Goal: Transaction & Acquisition: Purchase product/service

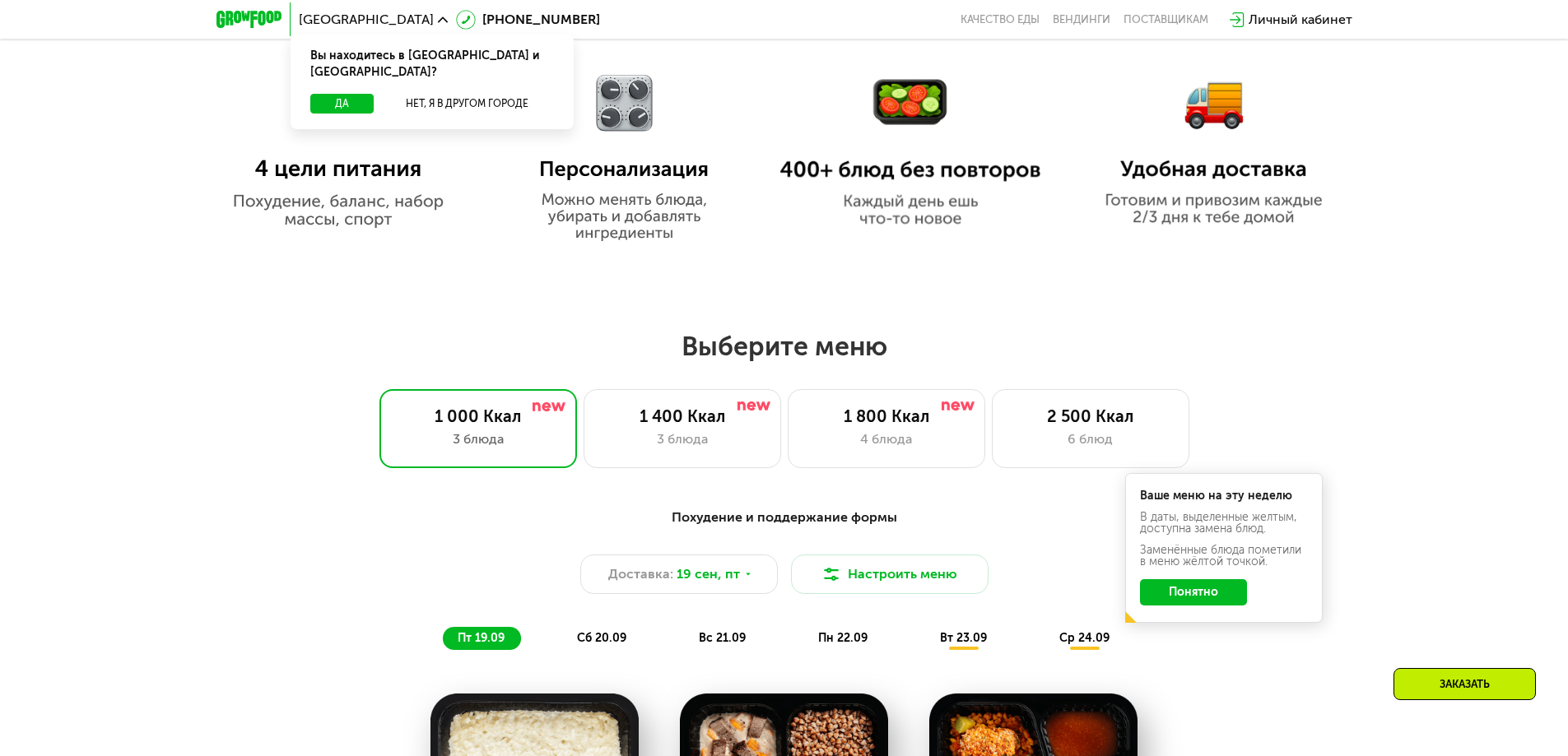
scroll to position [1069, 0]
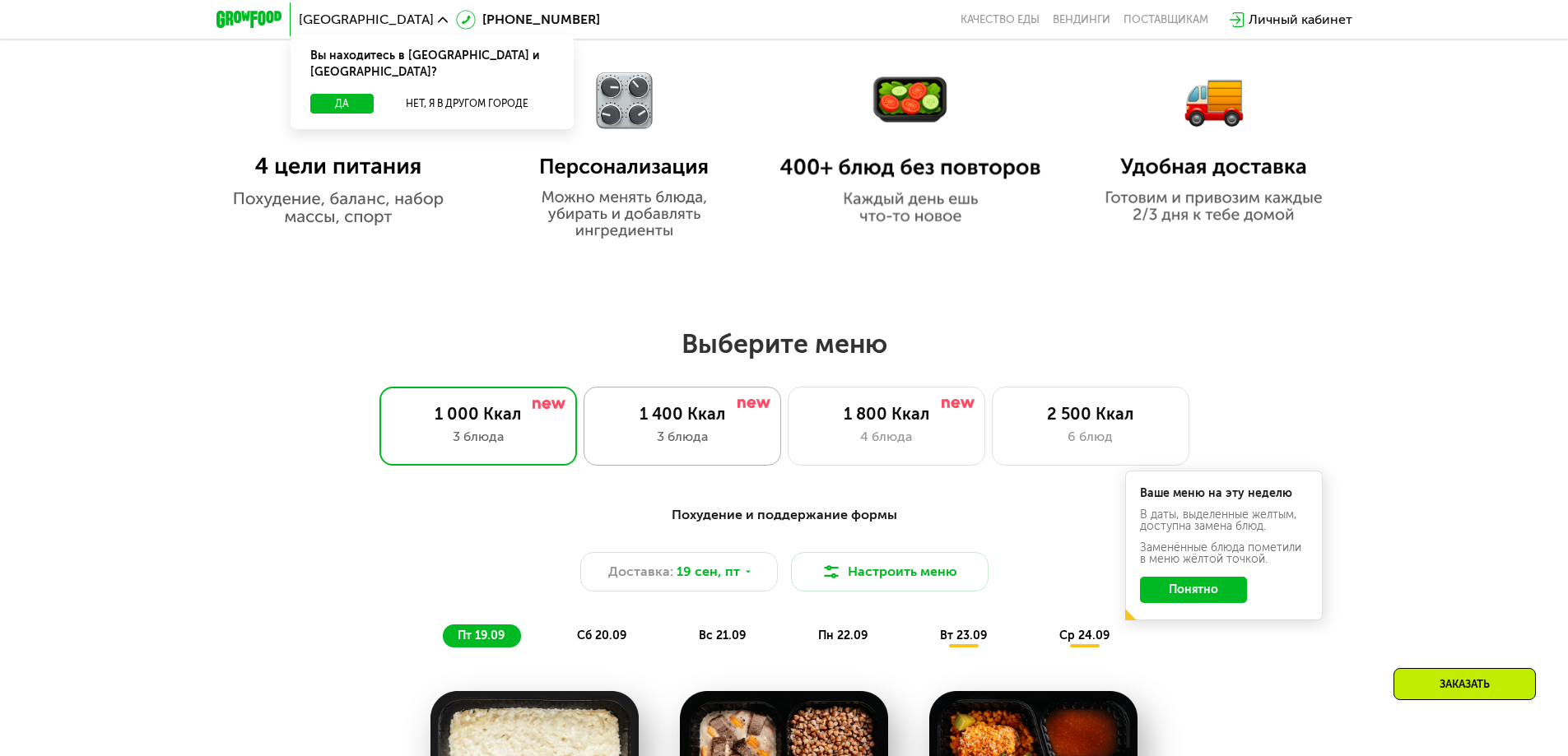
click at [704, 457] on div "1 400 Ккал 3 блюда" at bounding box center [682, 426] width 197 height 79
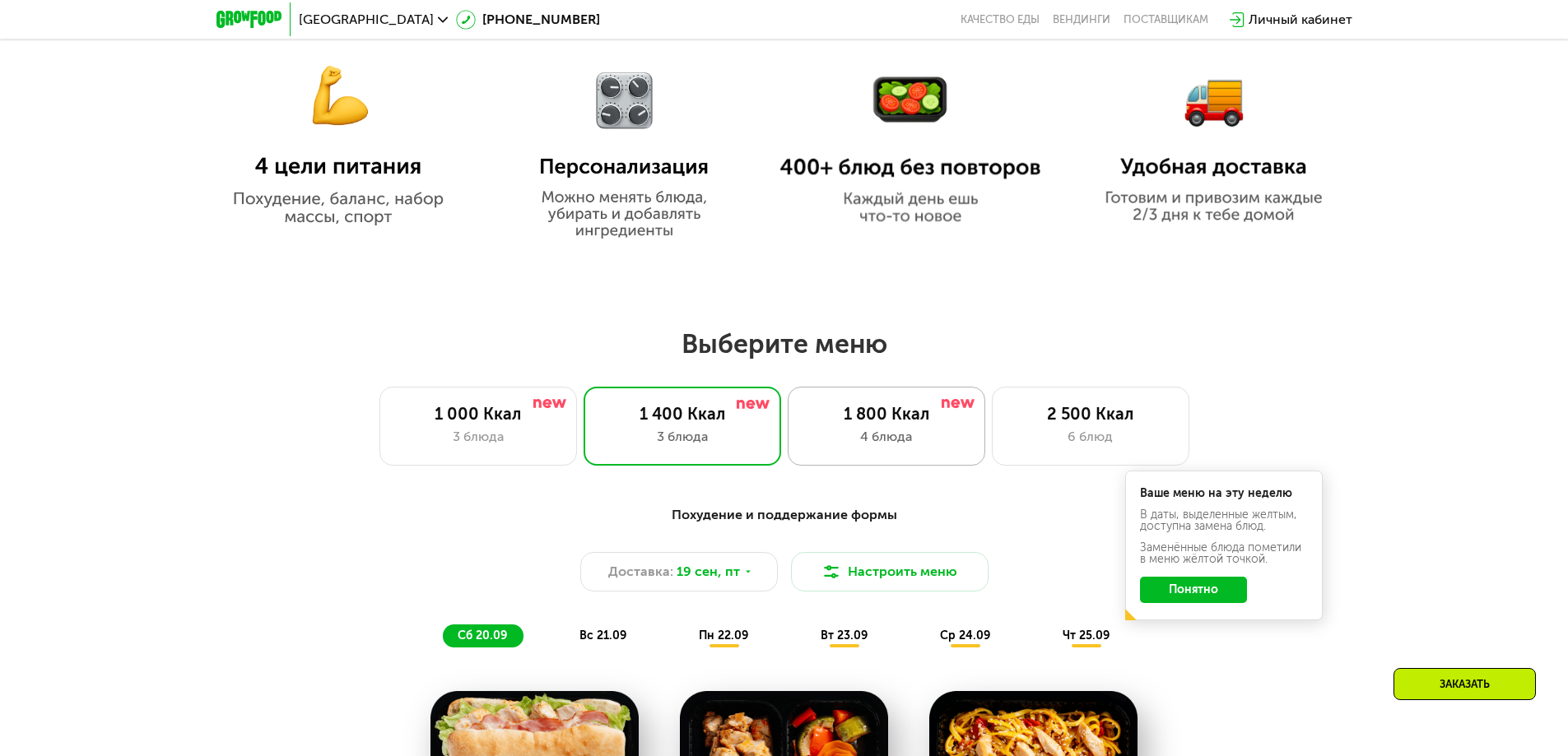
click at [916, 431] on div "1 800 Ккал 4 блюда" at bounding box center [886, 426] width 197 height 79
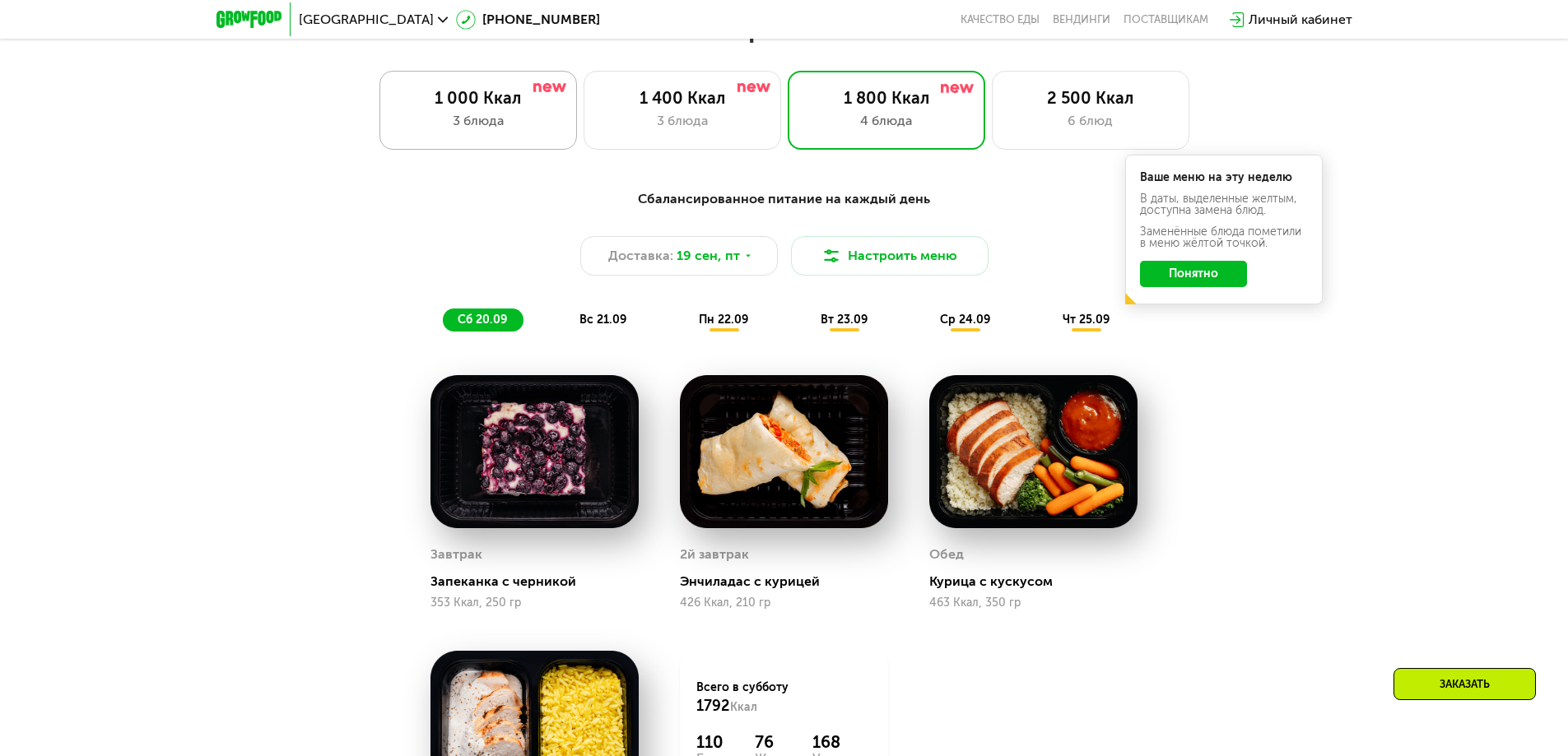
scroll to position [1399, 0]
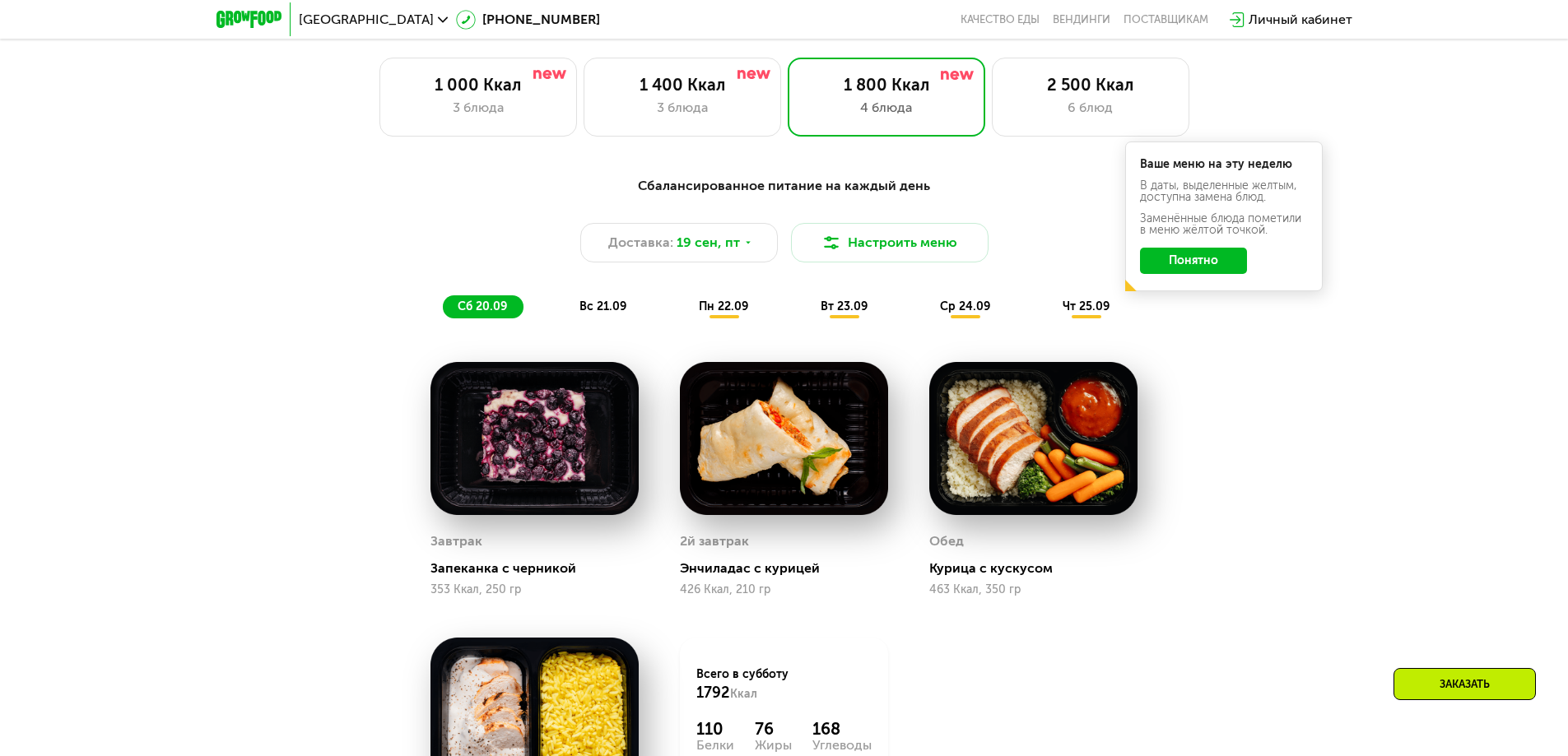
click at [718, 310] on span "пн 22.09" at bounding box center [724, 307] width 50 height 14
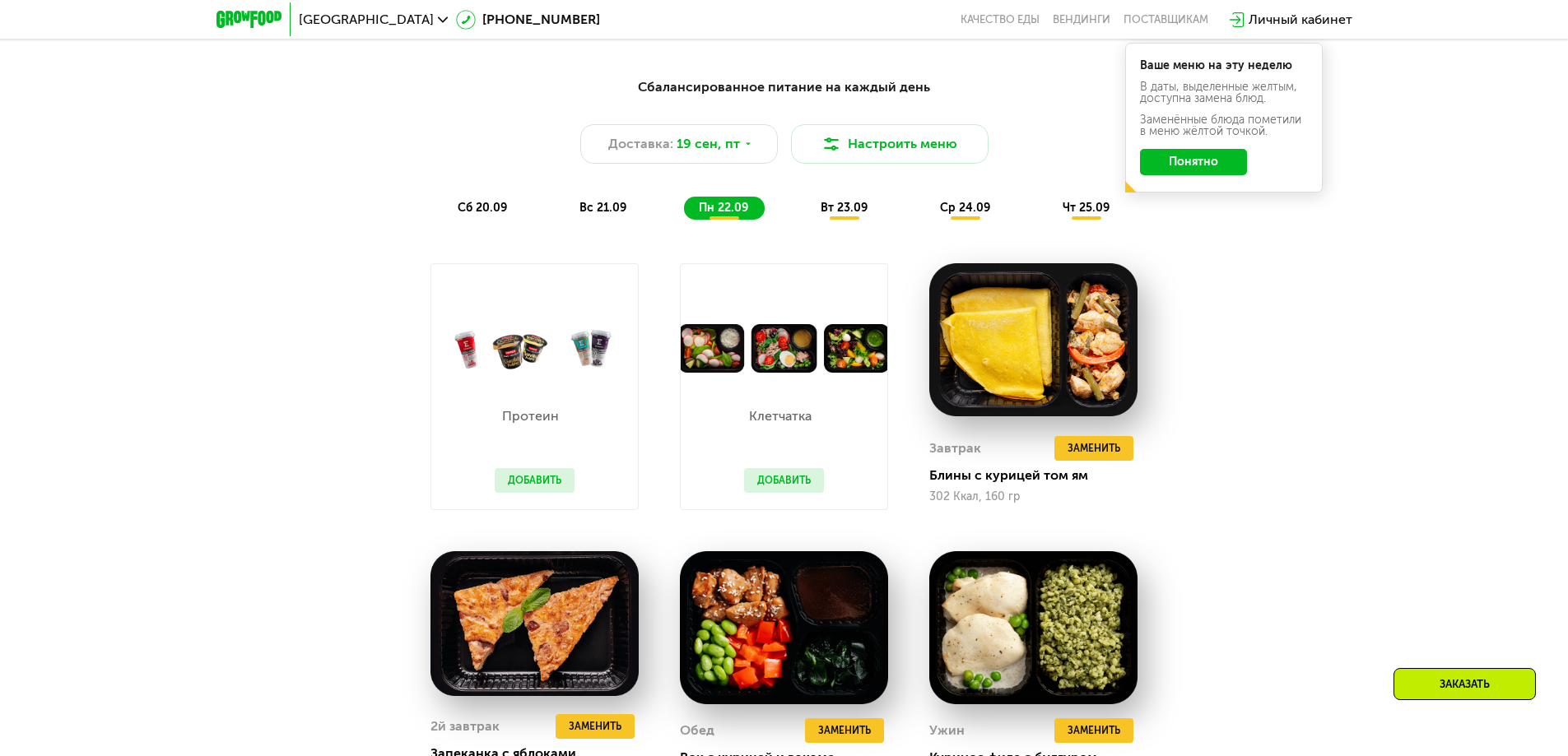
scroll to position [1317, 0]
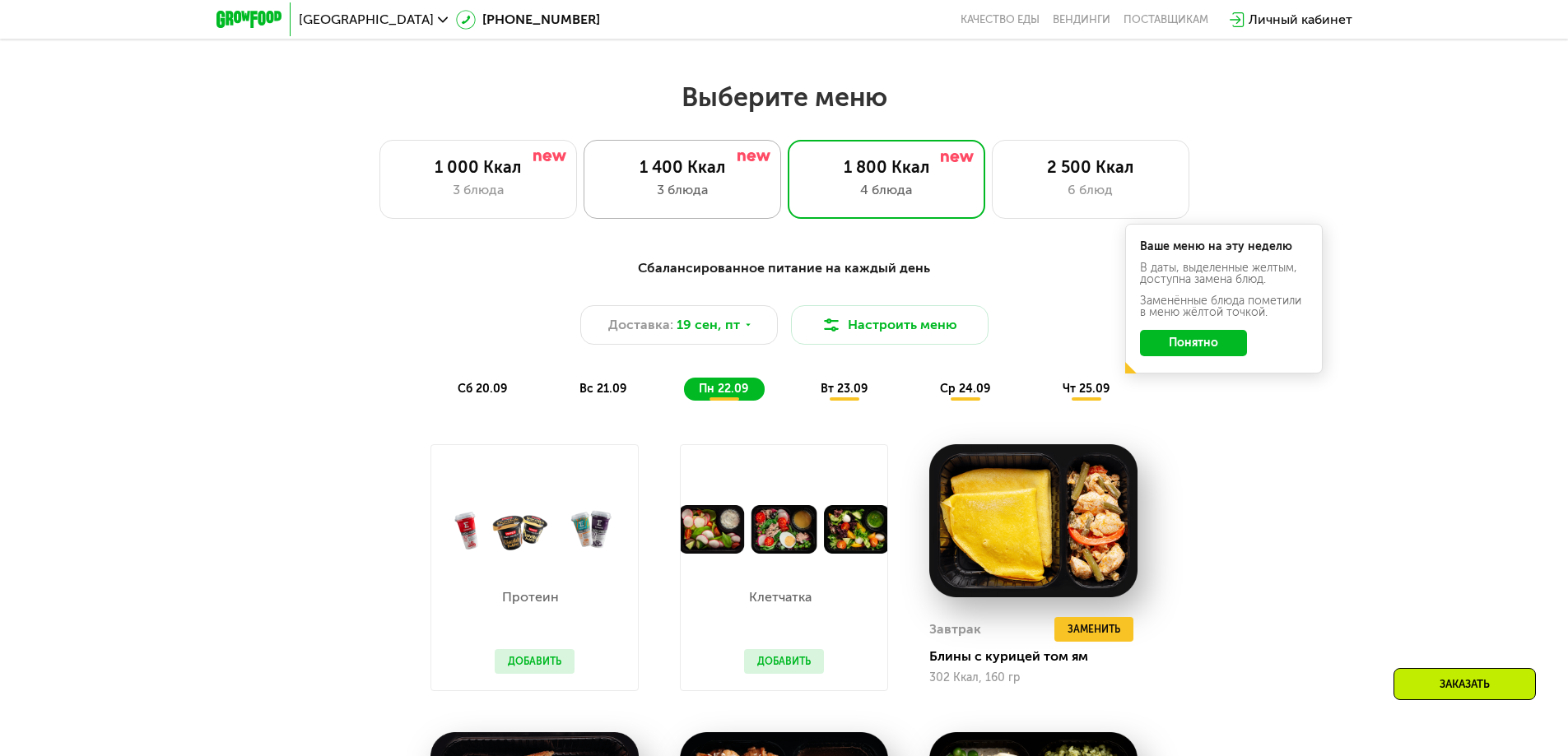
click at [724, 193] on div "3 блюда" at bounding box center [682, 189] width 163 height 20
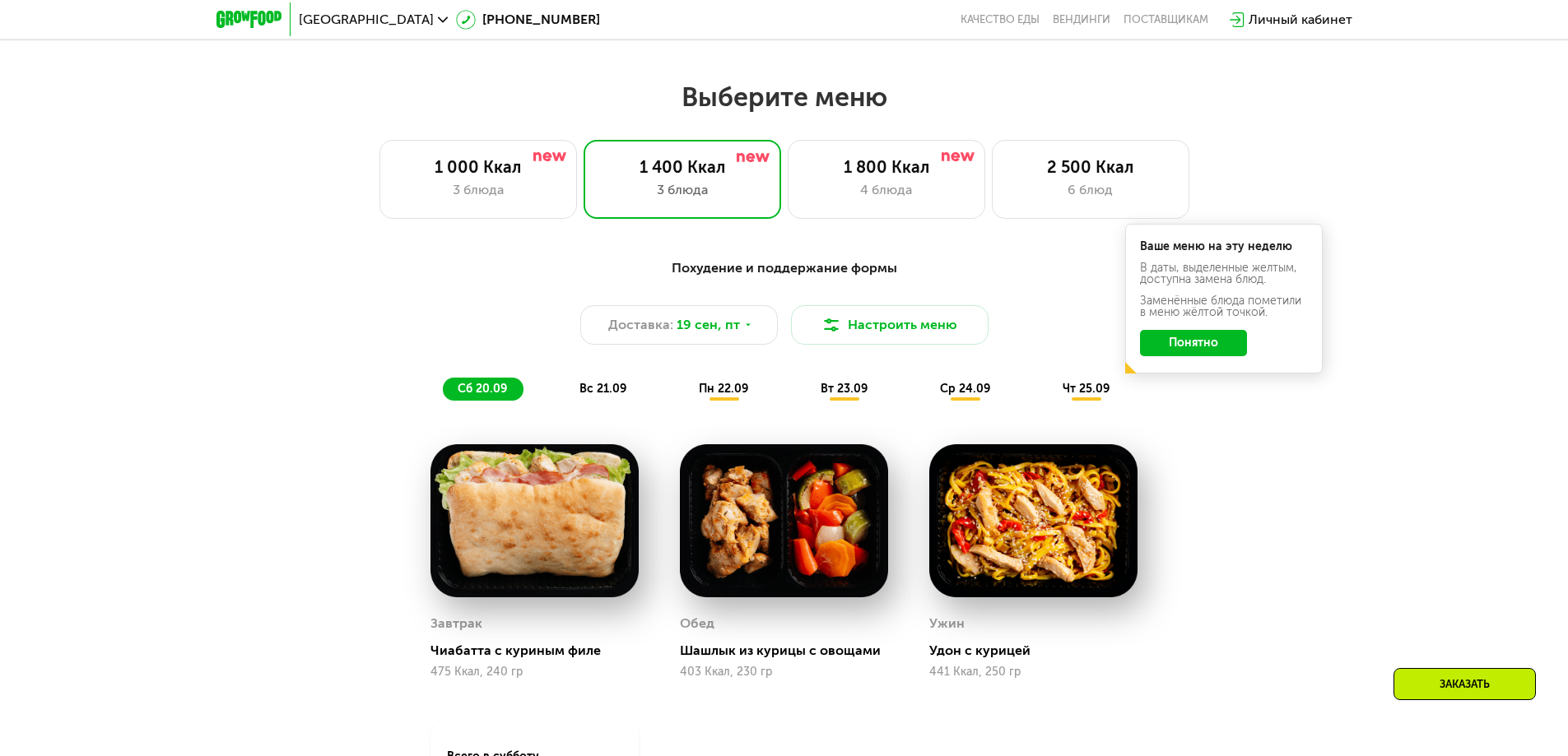
click at [1195, 348] on button "Понятно" at bounding box center [1194, 344] width 107 height 27
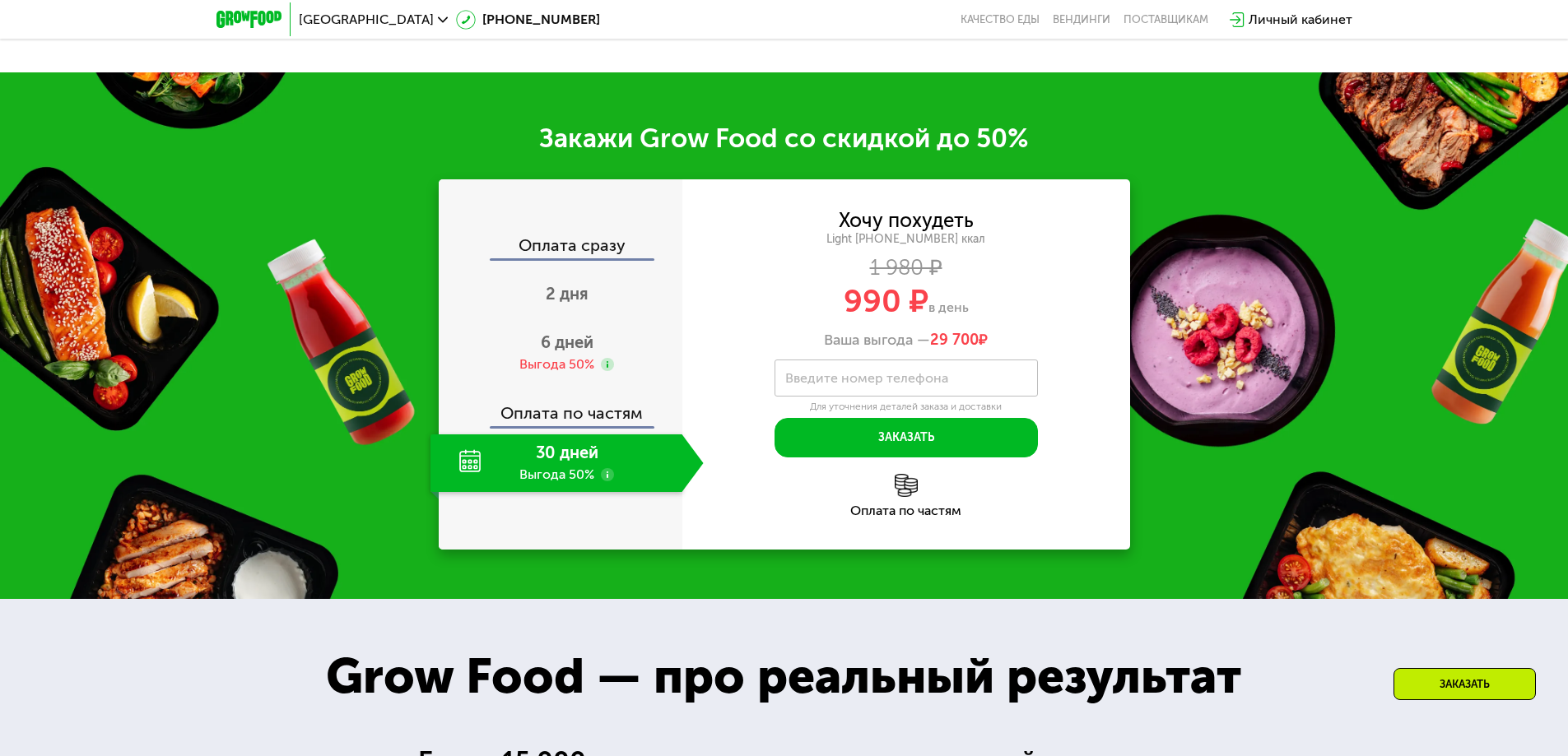
scroll to position [2221, 0]
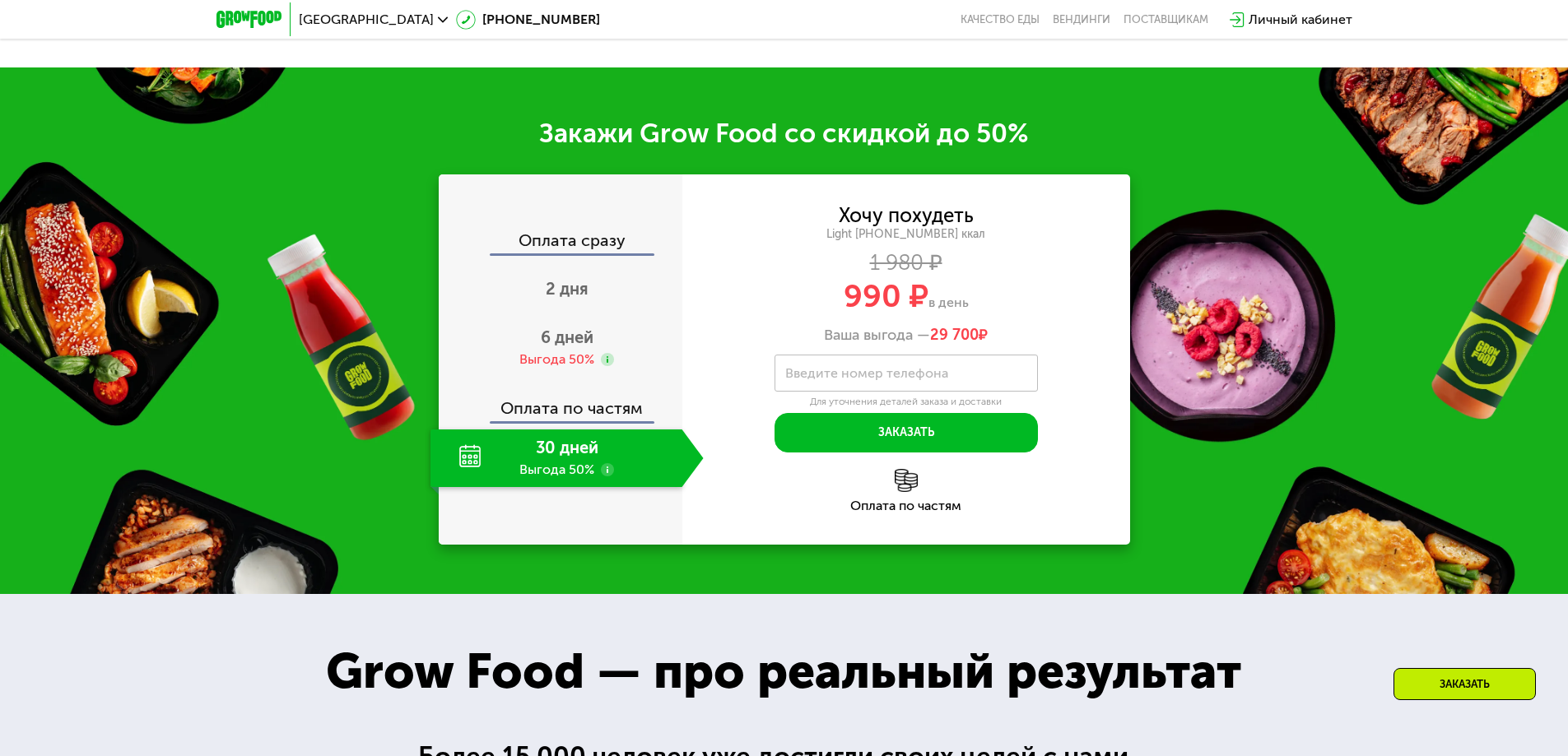
click at [557, 471] on div "30 дней Выгода 50%" at bounding box center [556, 458] width 251 height 57
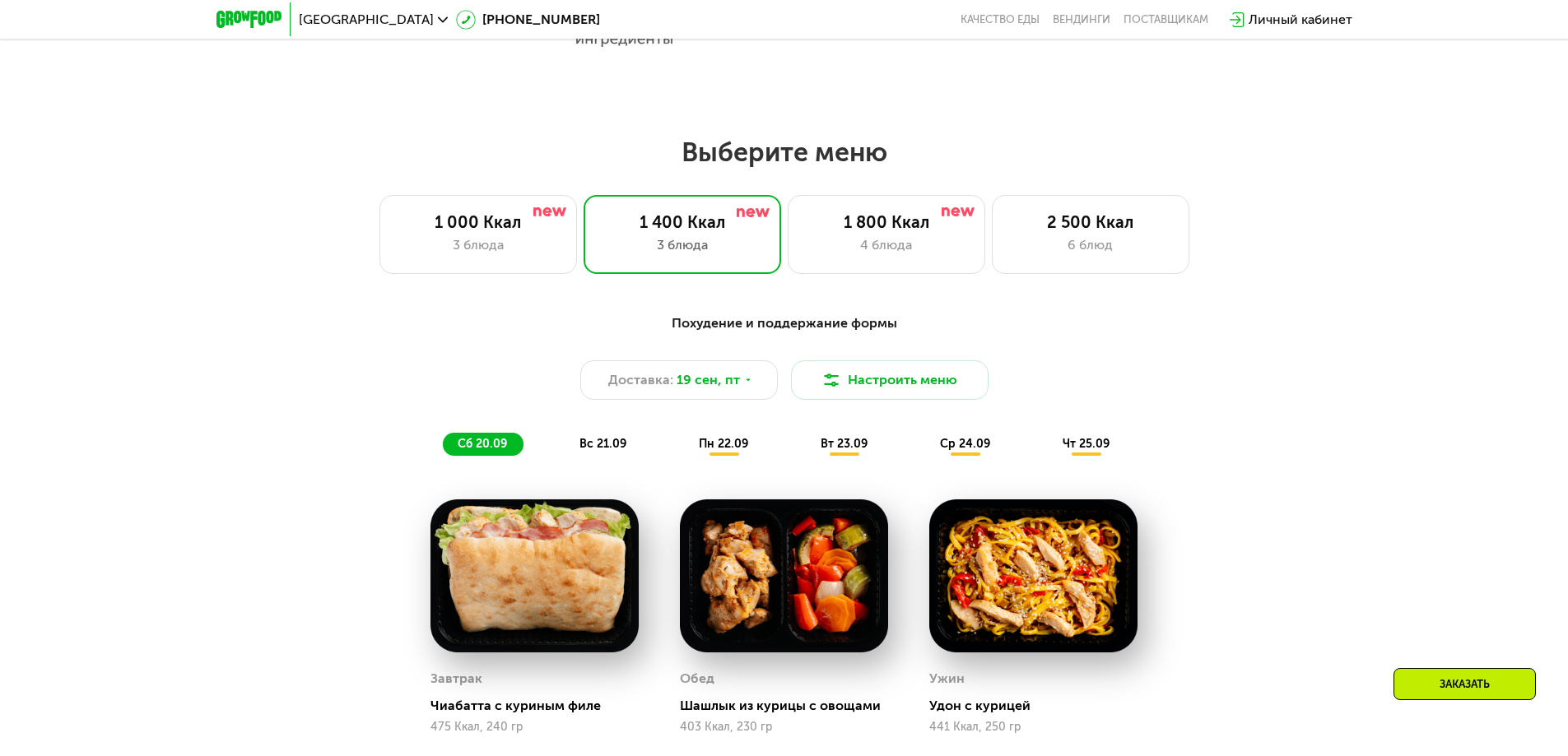
scroll to position [987, 0]
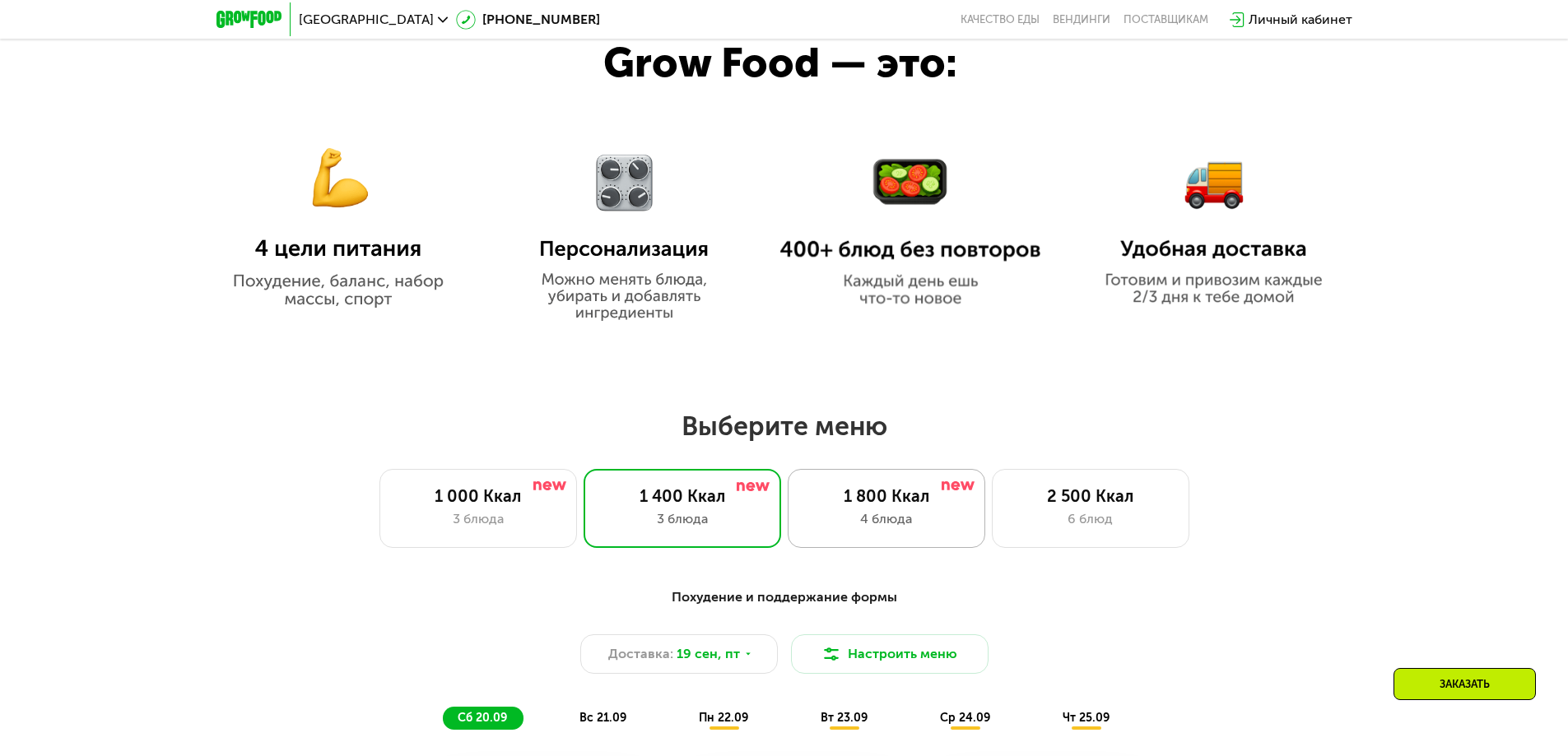
click at [857, 522] on div "4 блюда" at bounding box center [886, 519] width 163 height 20
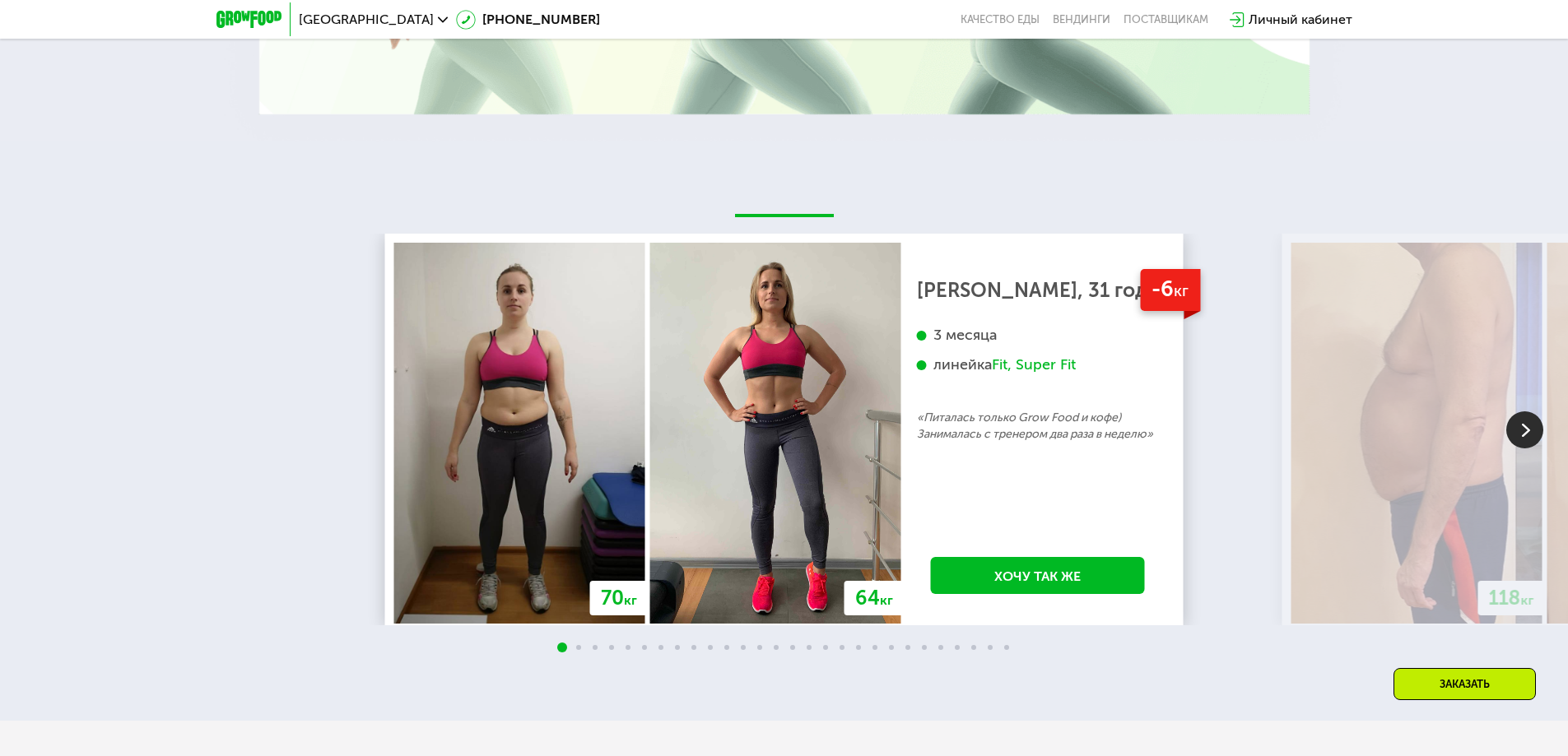
scroll to position [3703, 0]
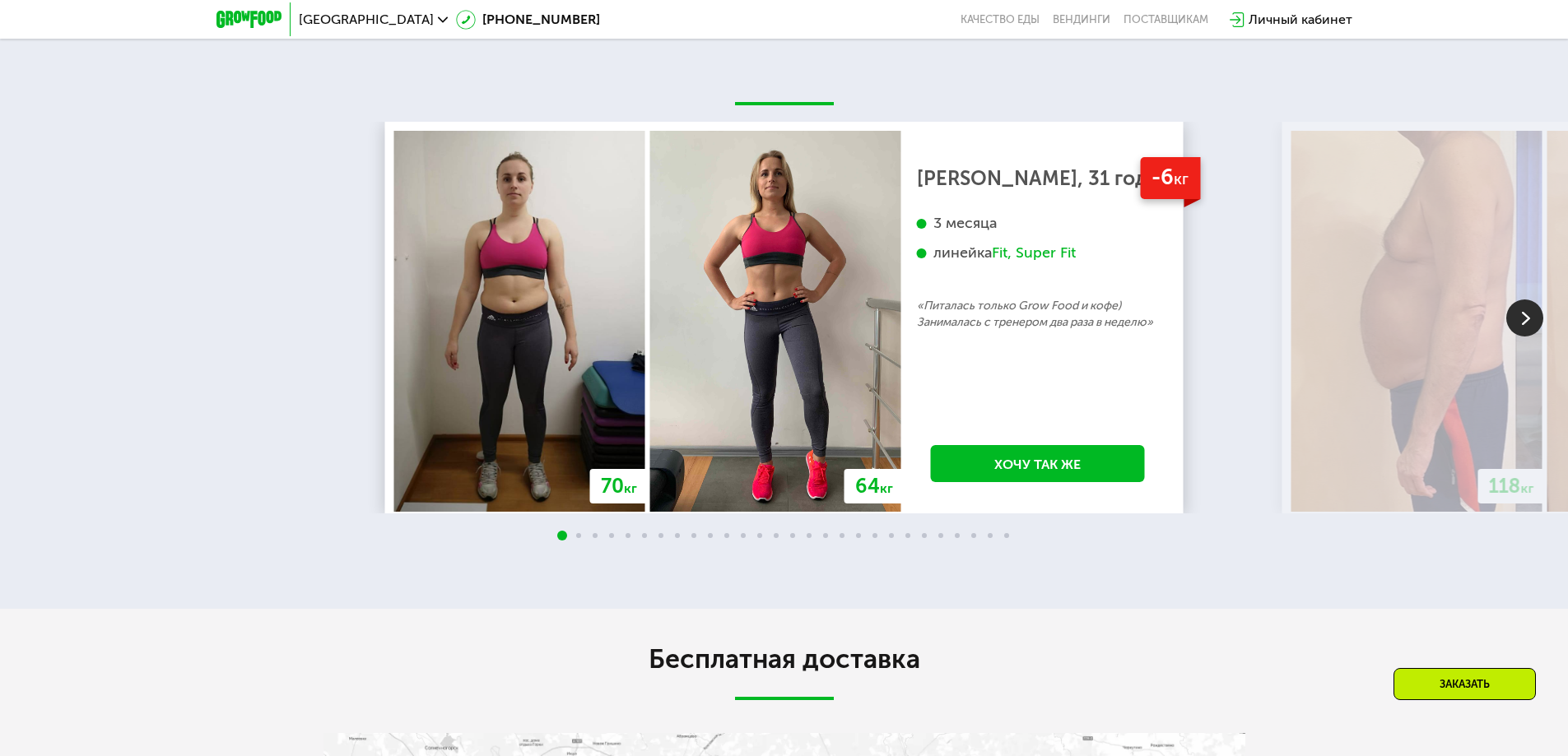
click at [1520, 302] on img at bounding box center [1524, 318] width 37 height 37
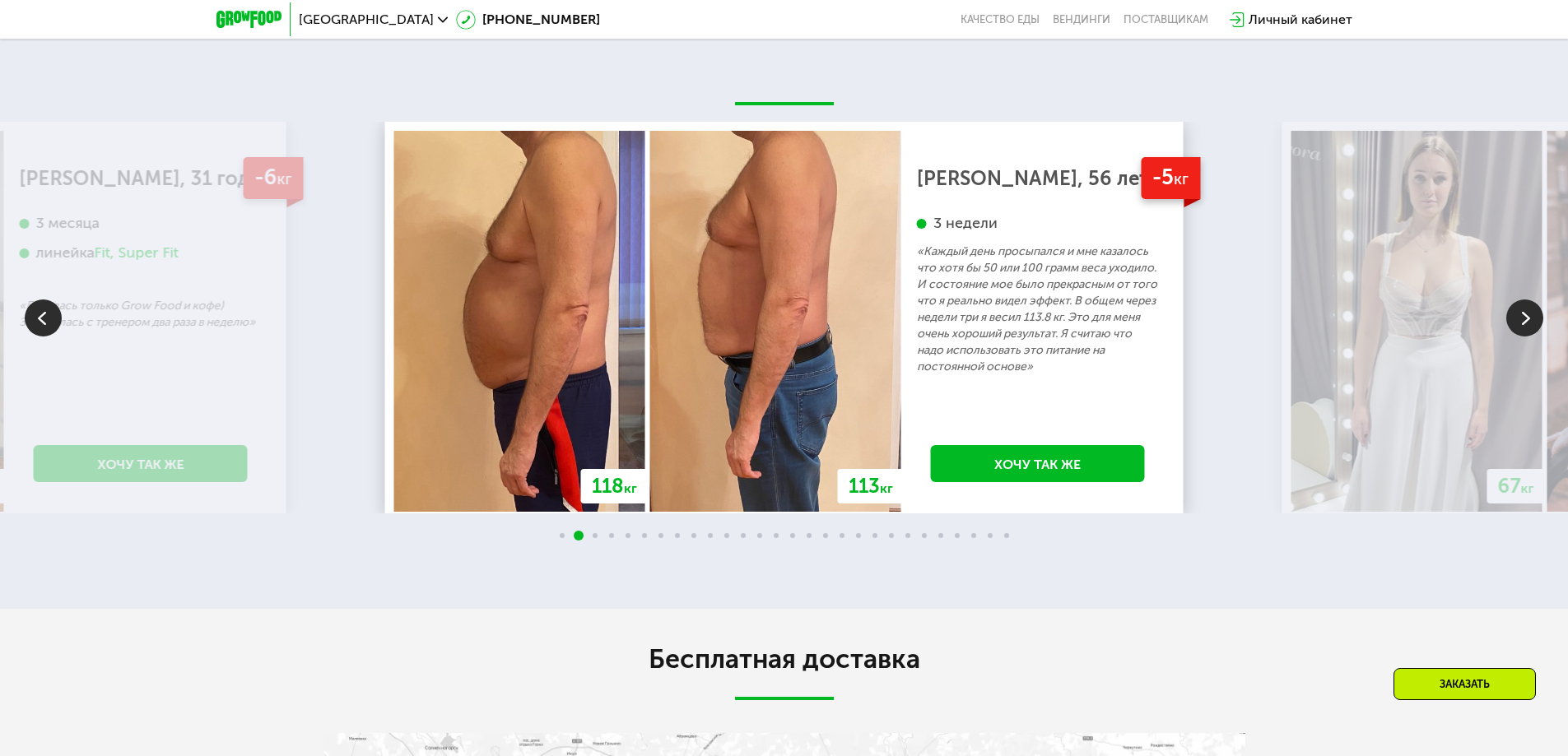
click at [1520, 302] on img at bounding box center [1524, 318] width 37 height 37
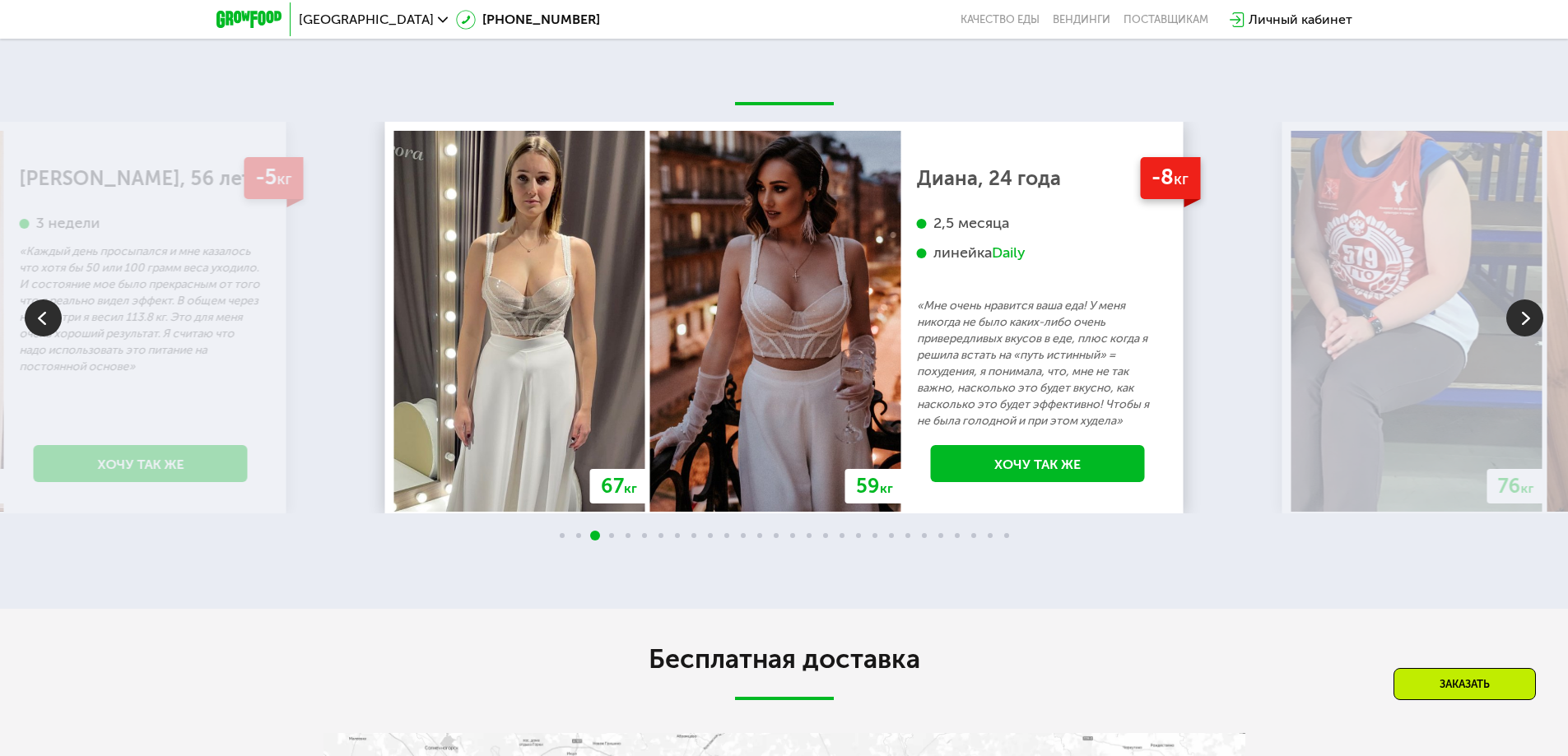
click at [1529, 300] on img at bounding box center [1524, 318] width 37 height 37
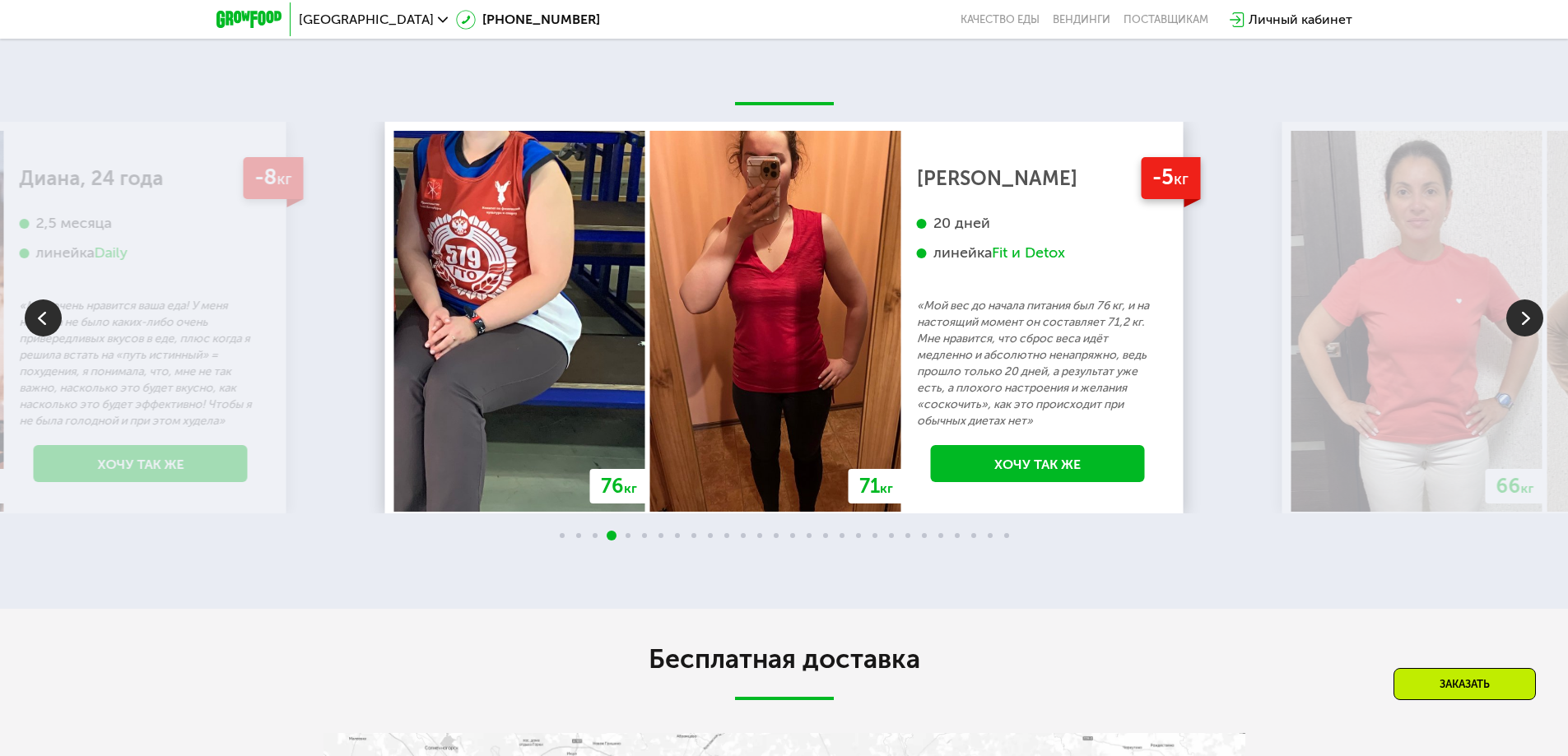
click at [37, 311] on img at bounding box center [43, 318] width 37 height 37
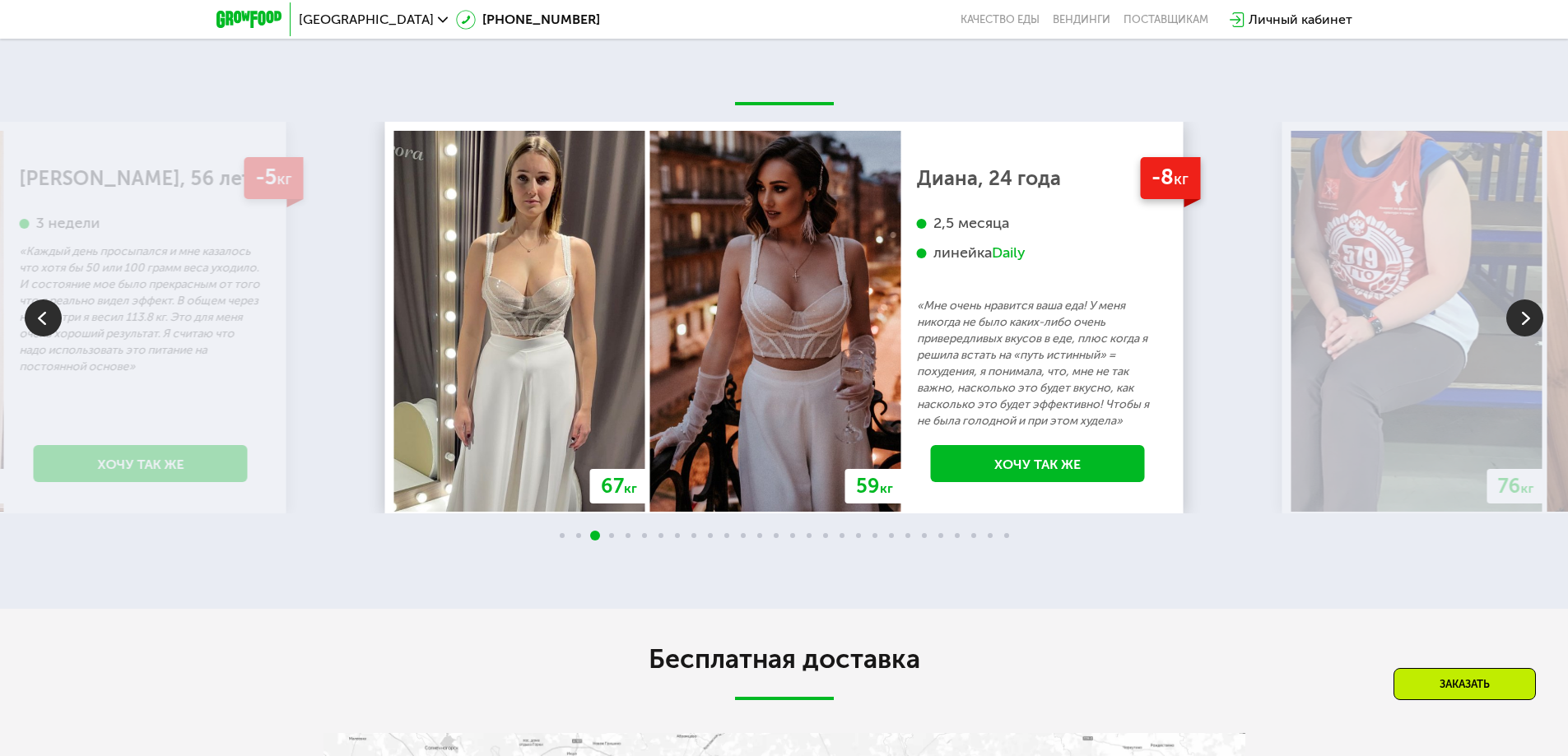
click at [970, 323] on p "«Мне очень нравится ваша еда! У меня никогда не было каких-либо очень привередл…" at bounding box center [1038, 364] width 242 height 131
click at [1531, 300] on img at bounding box center [1524, 318] width 37 height 37
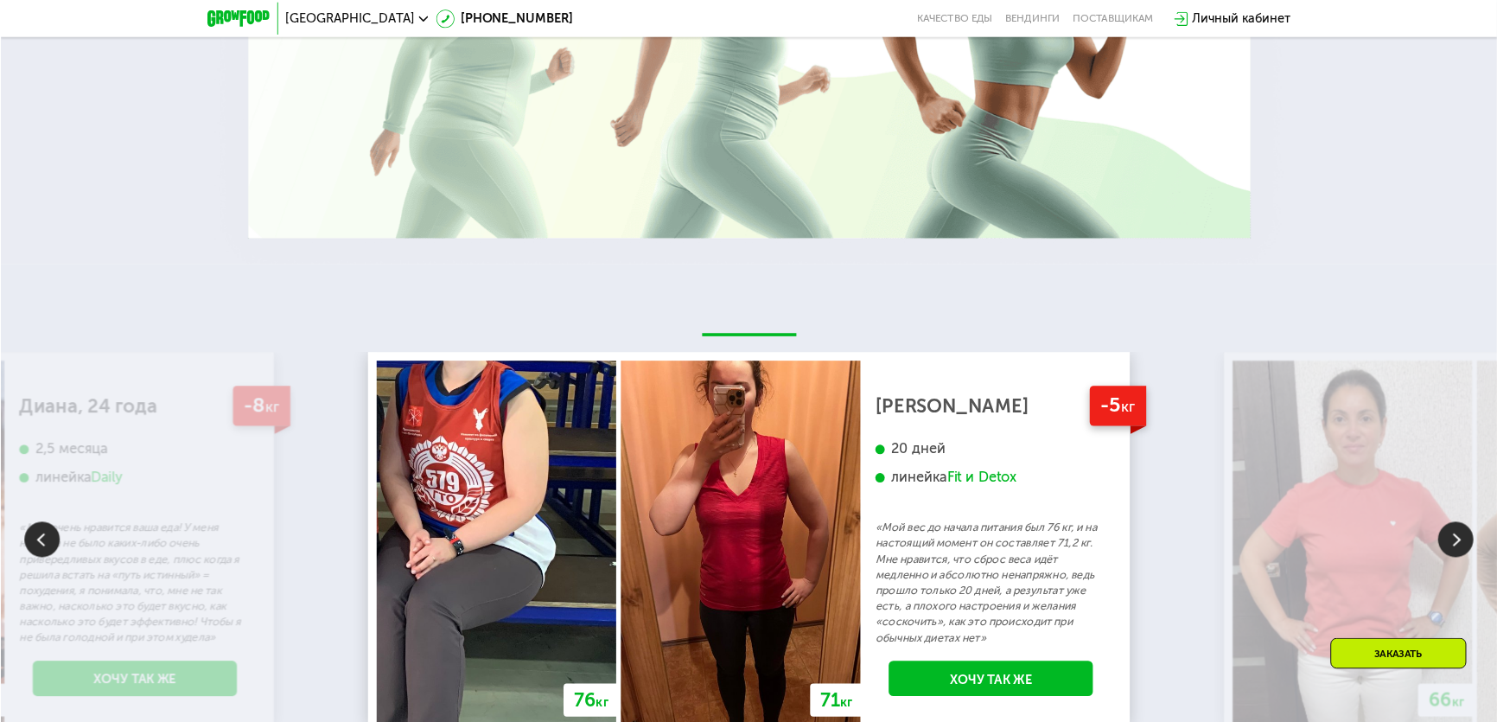
scroll to position [3802, 0]
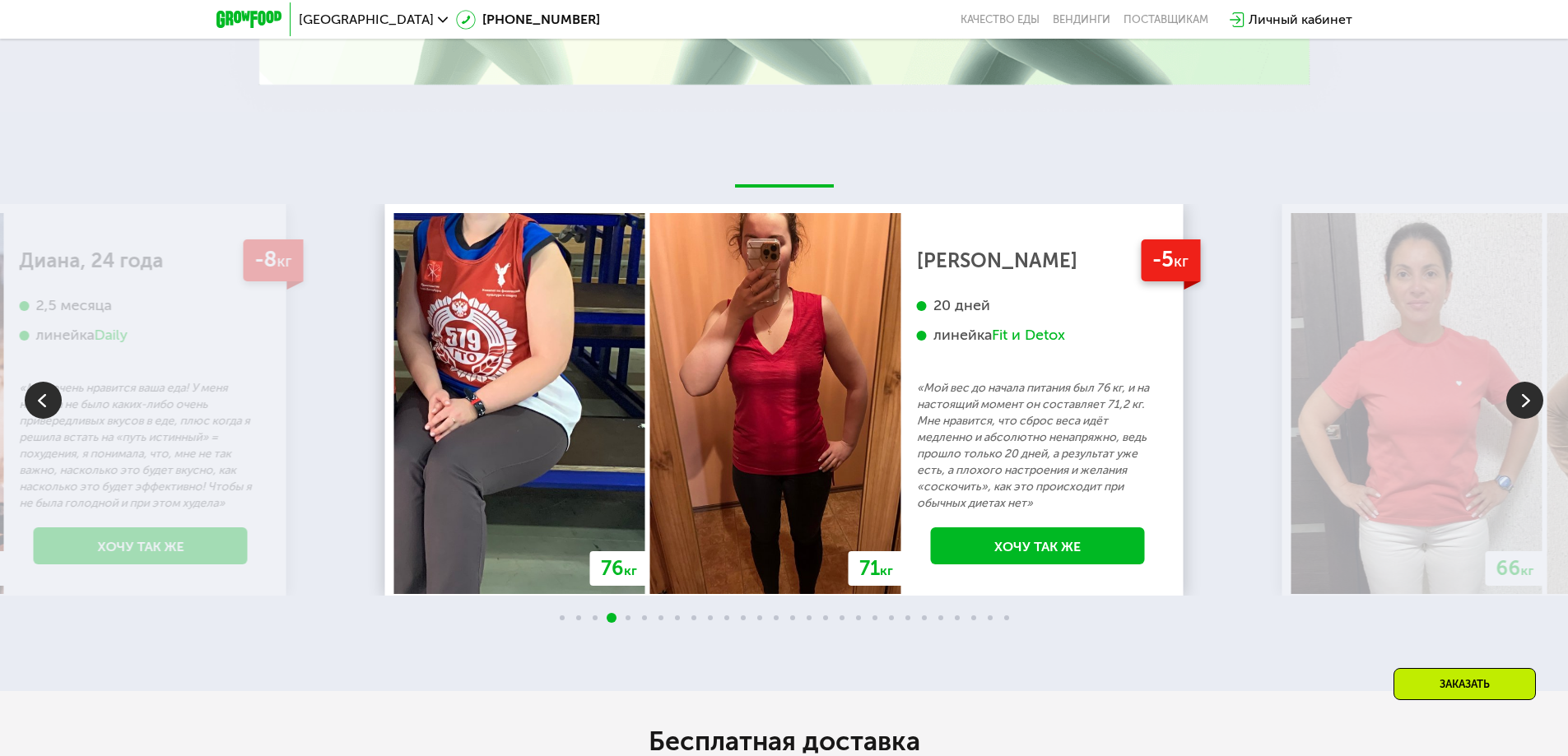
click at [1531, 385] on img at bounding box center [1524, 400] width 37 height 37
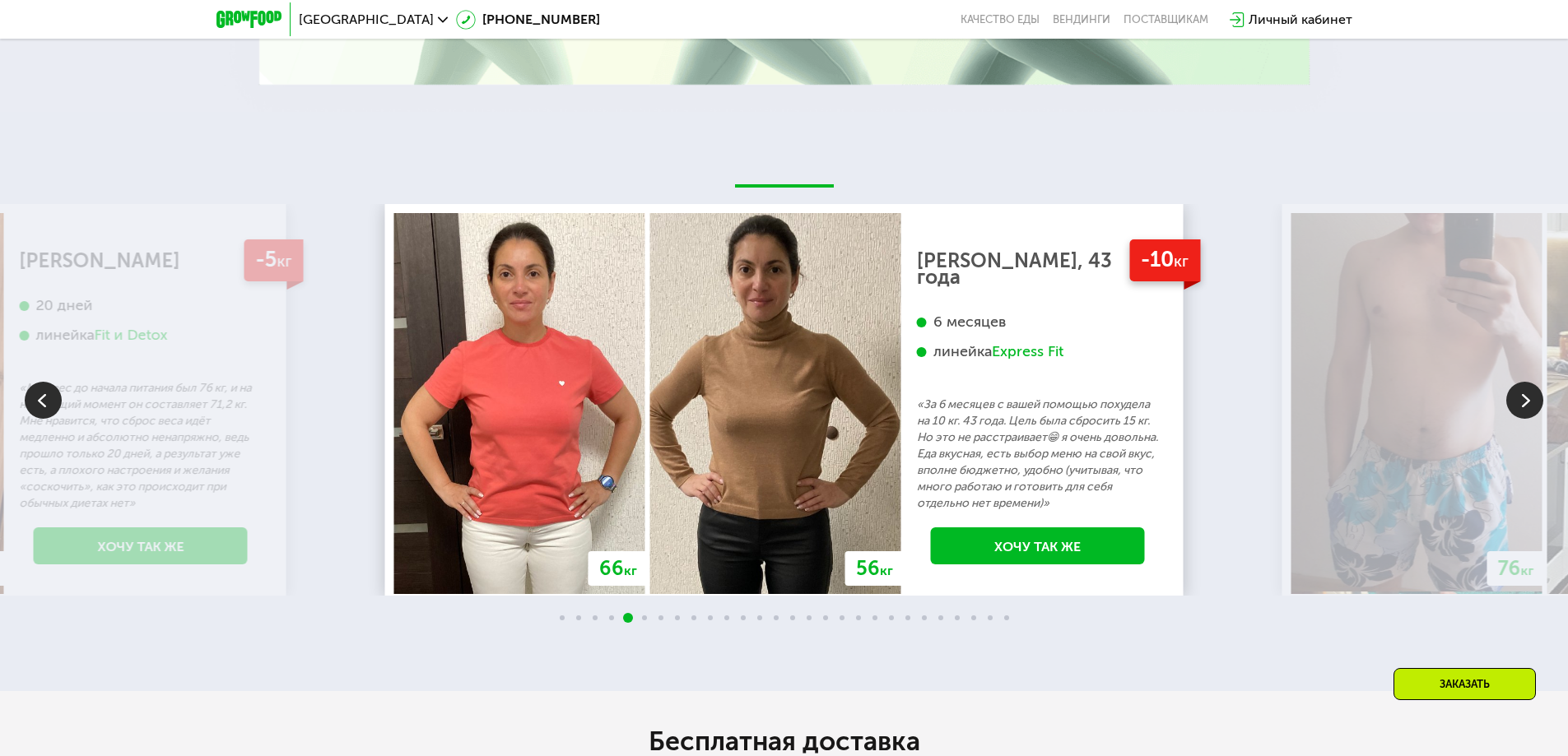
click at [1531, 385] on img at bounding box center [1524, 400] width 37 height 37
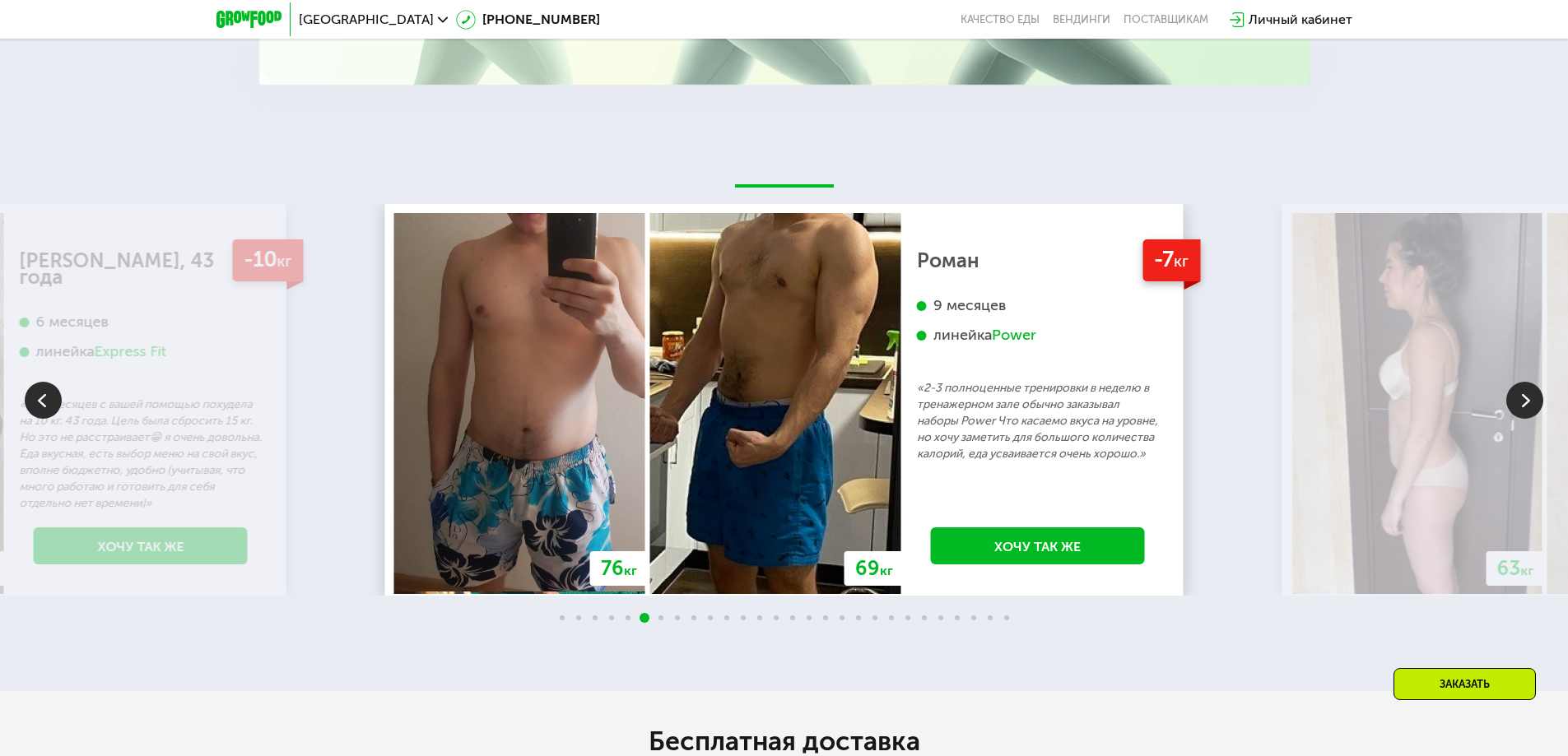
click at [1531, 385] on img at bounding box center [1524, 400] width 37 height 37
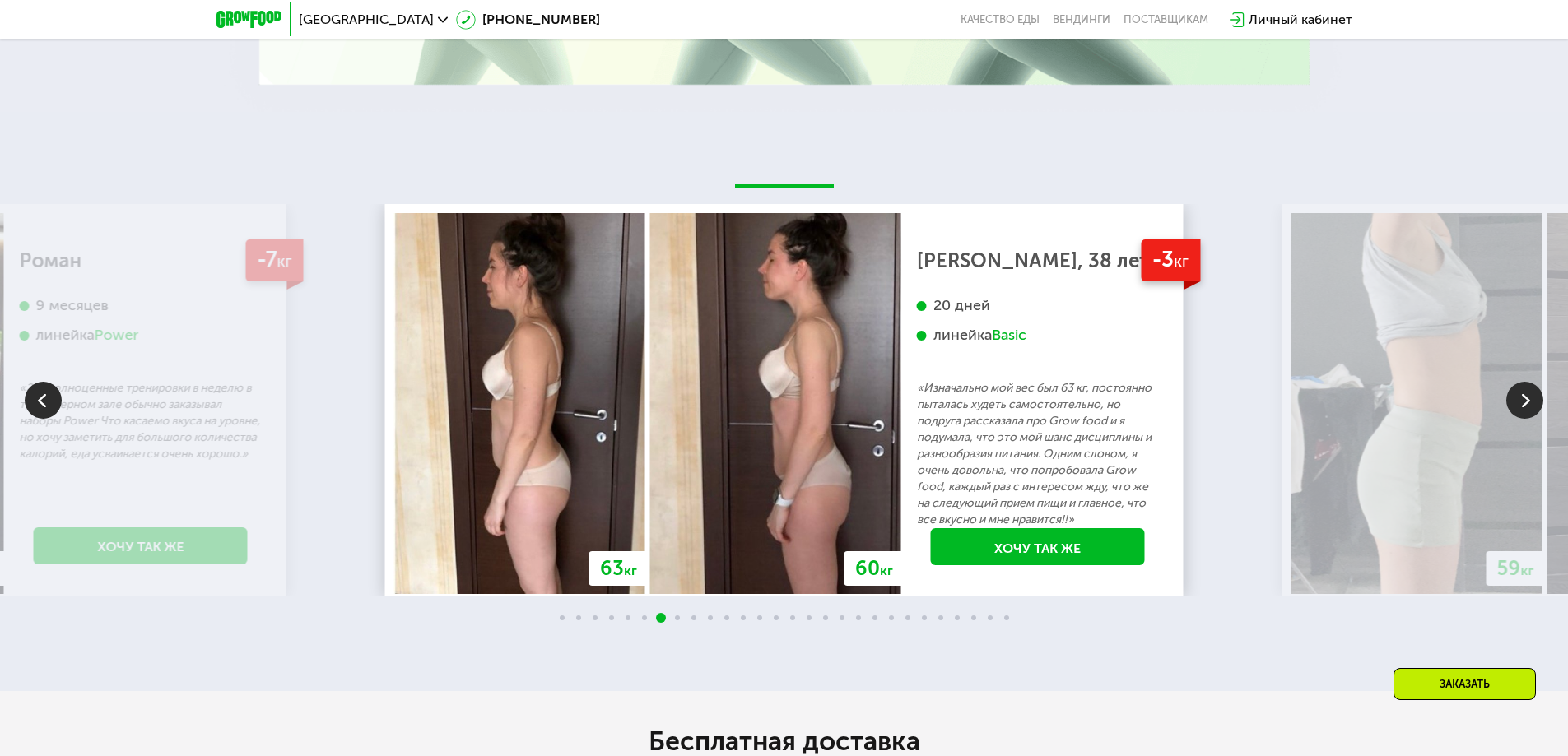
click at [1531, 385] on img at bounding box center [1524, 400] width 37 height 37
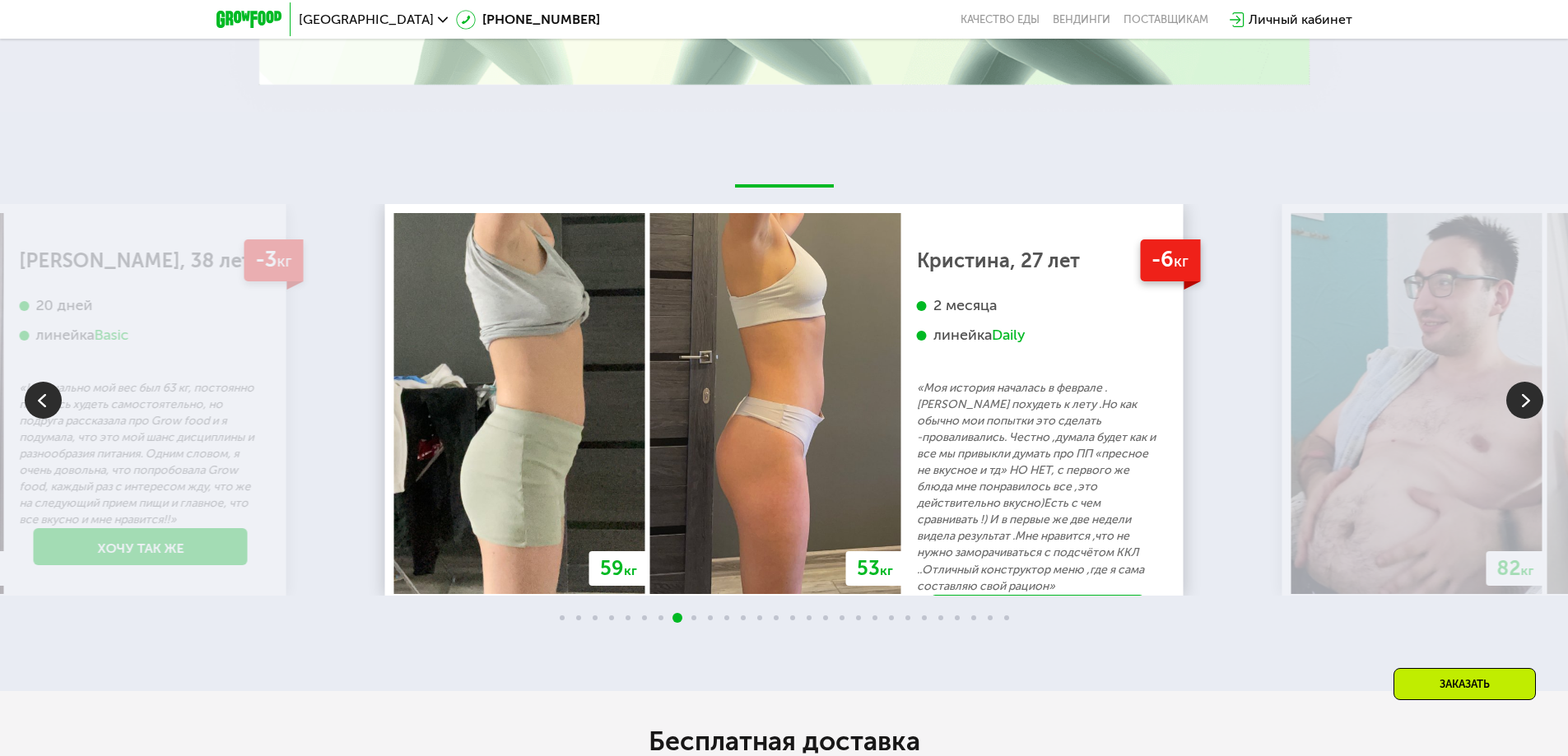
click at [40, 385] on img at bounding box center [43, 400] width 37 height 37
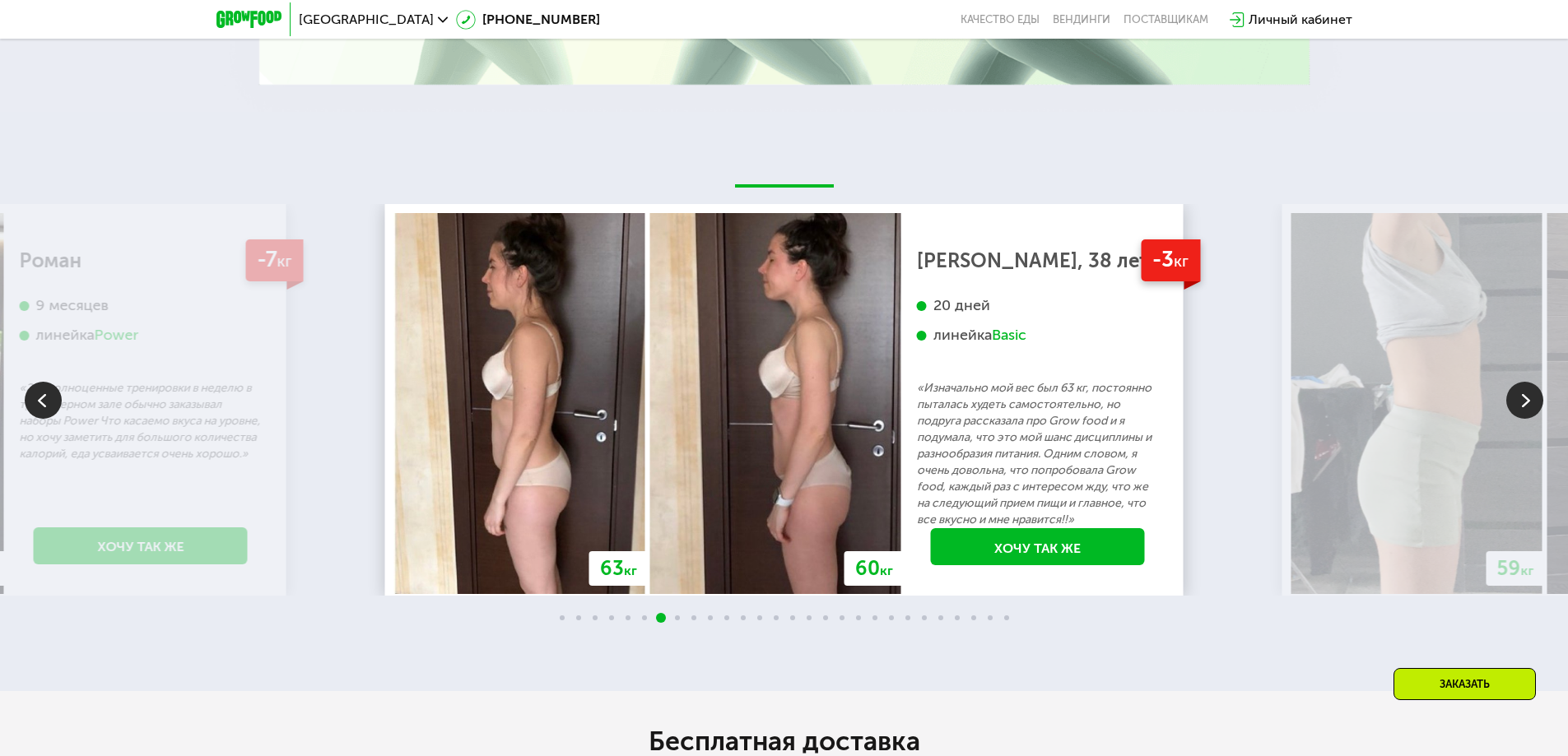
click at [1525, 390] on img at bounding box center [1524, 400] width 37 height 37
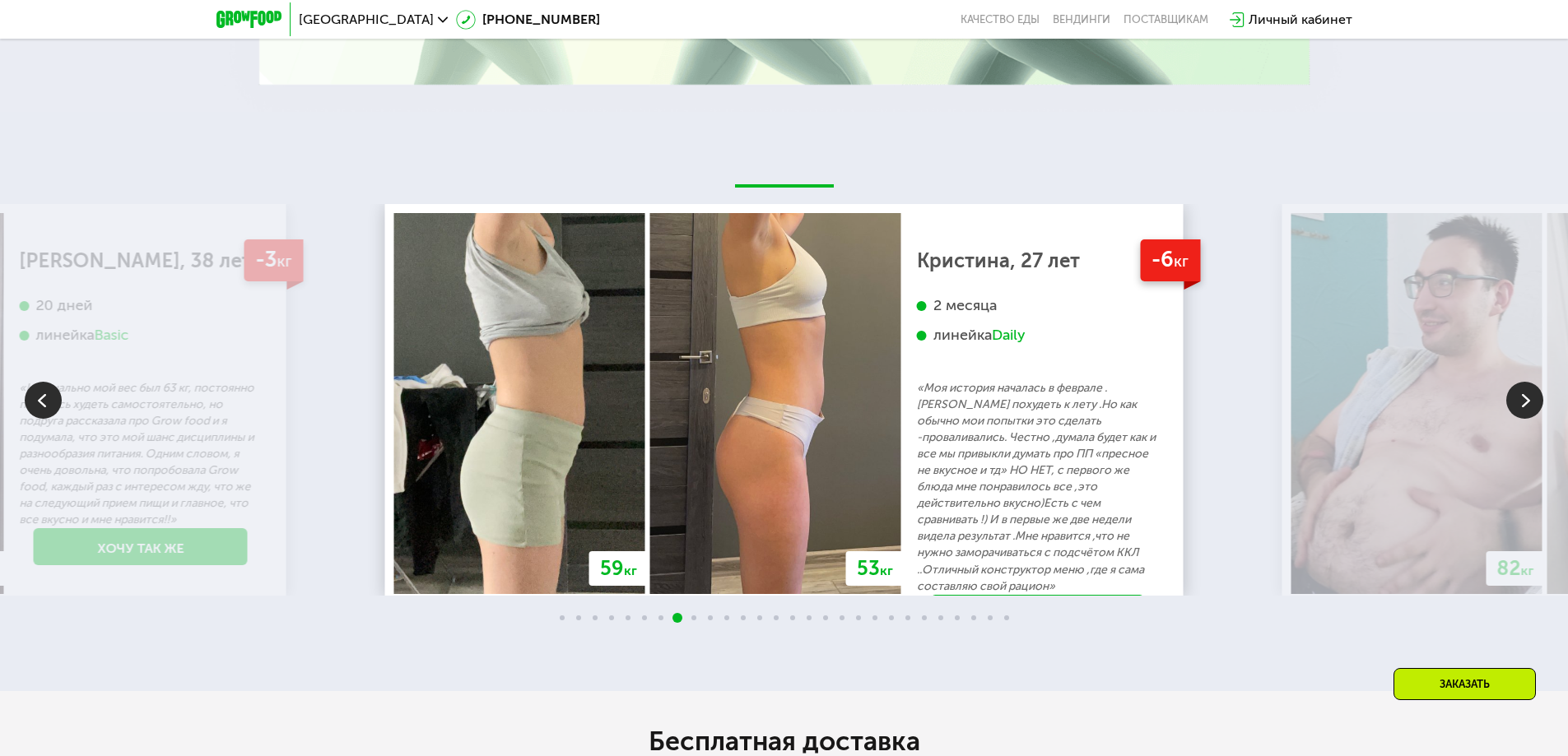
click at [50, 397] on img at bounding box center [43, 400] width 37 height 37
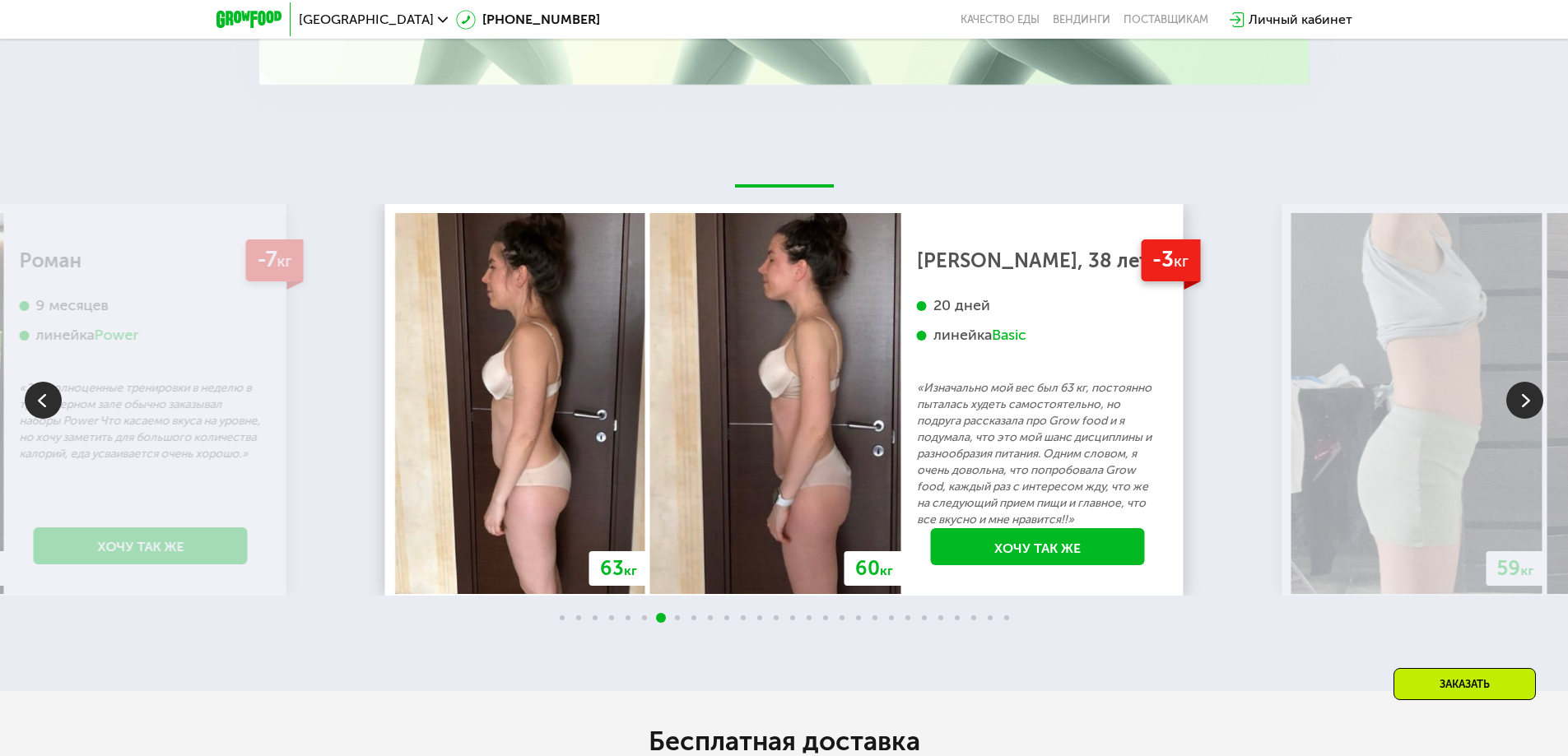
click at [50, 397] on img at bounding box center [43, 400] width 37 height 37
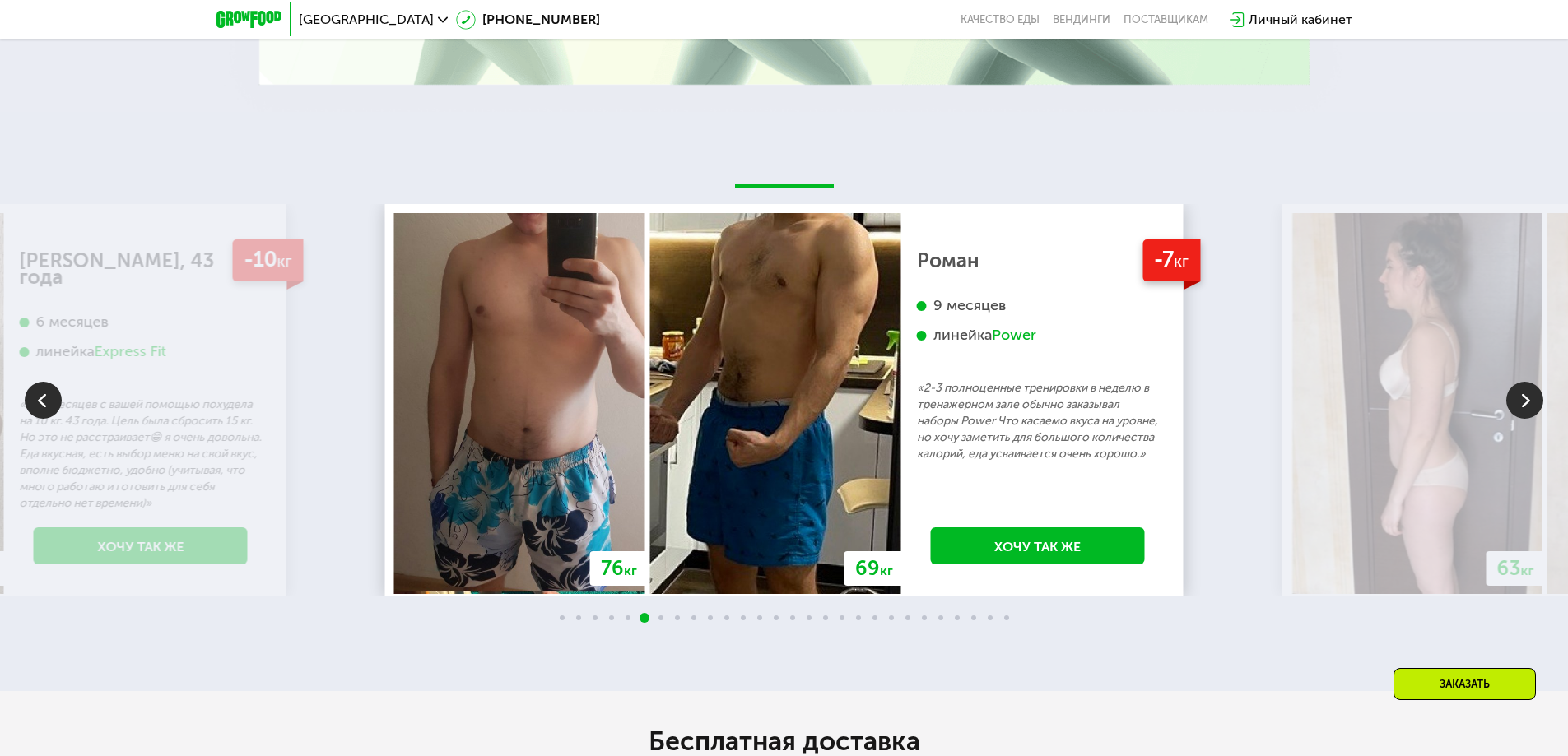
click at [50, 397] on img at bounding box center [43, 400] width 37 height 37
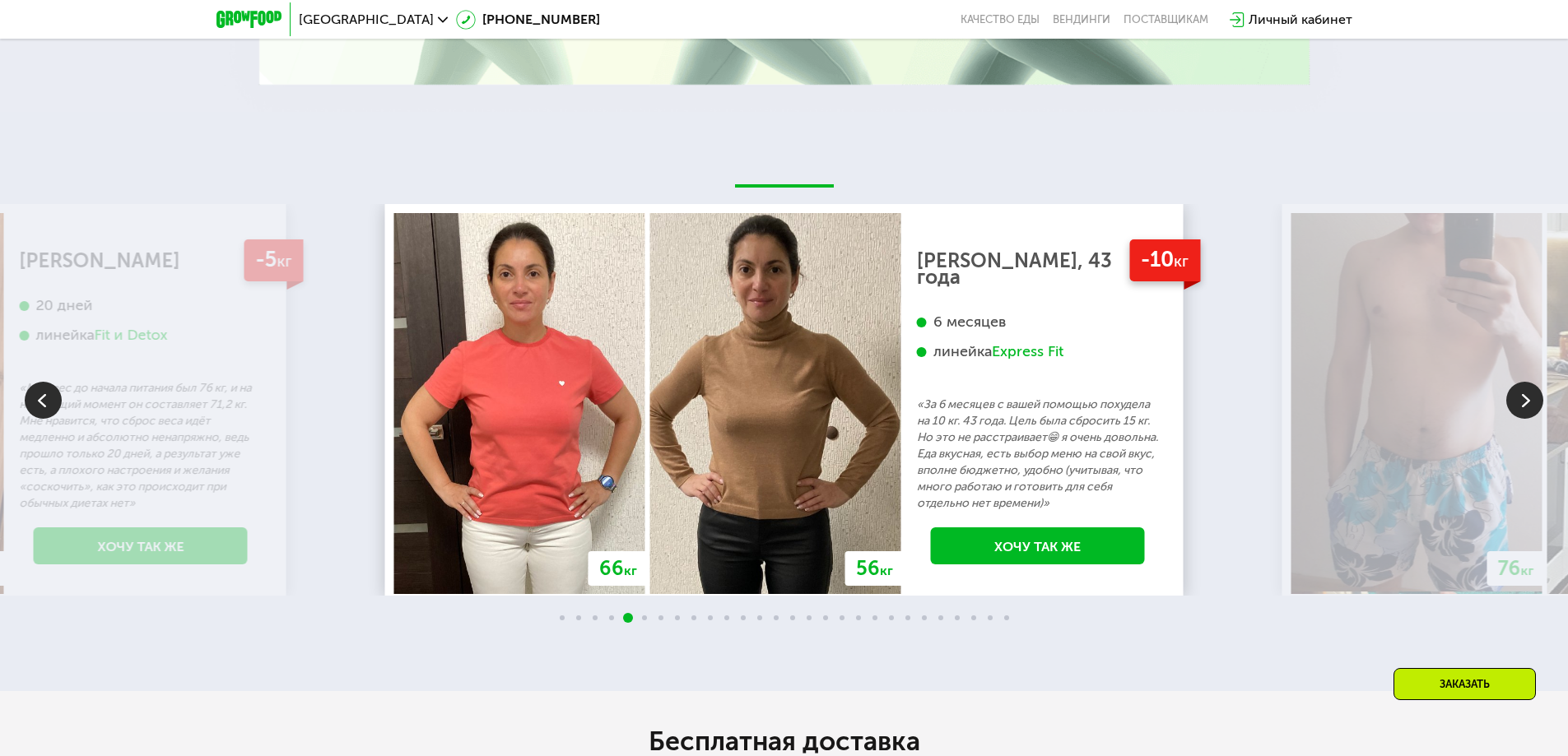
click at [1516, 393] on img at bounding box center [1524, 400] width 37 height 37
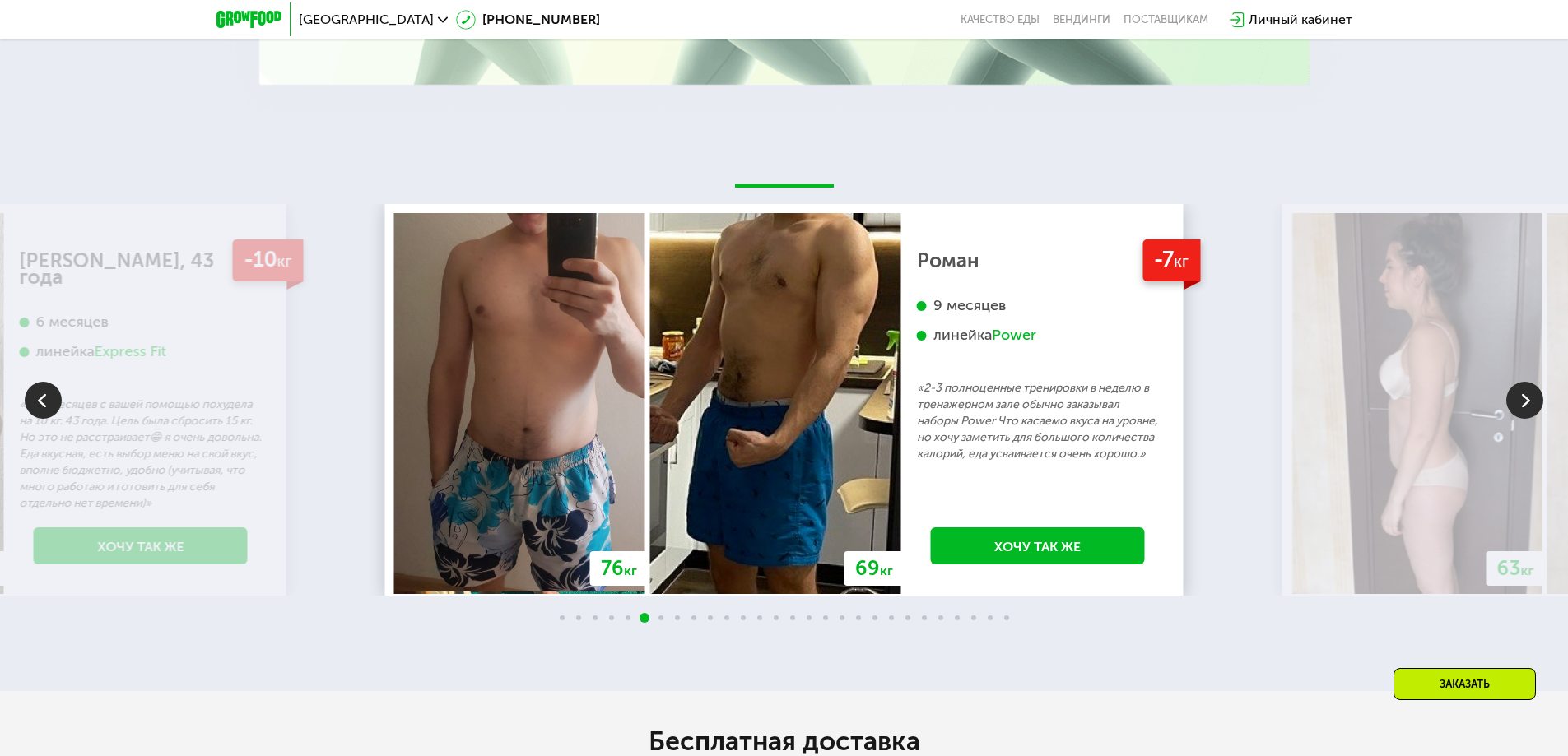
click at [1516, 393] on img at bounding box center [1524, 400] width 37 height 37
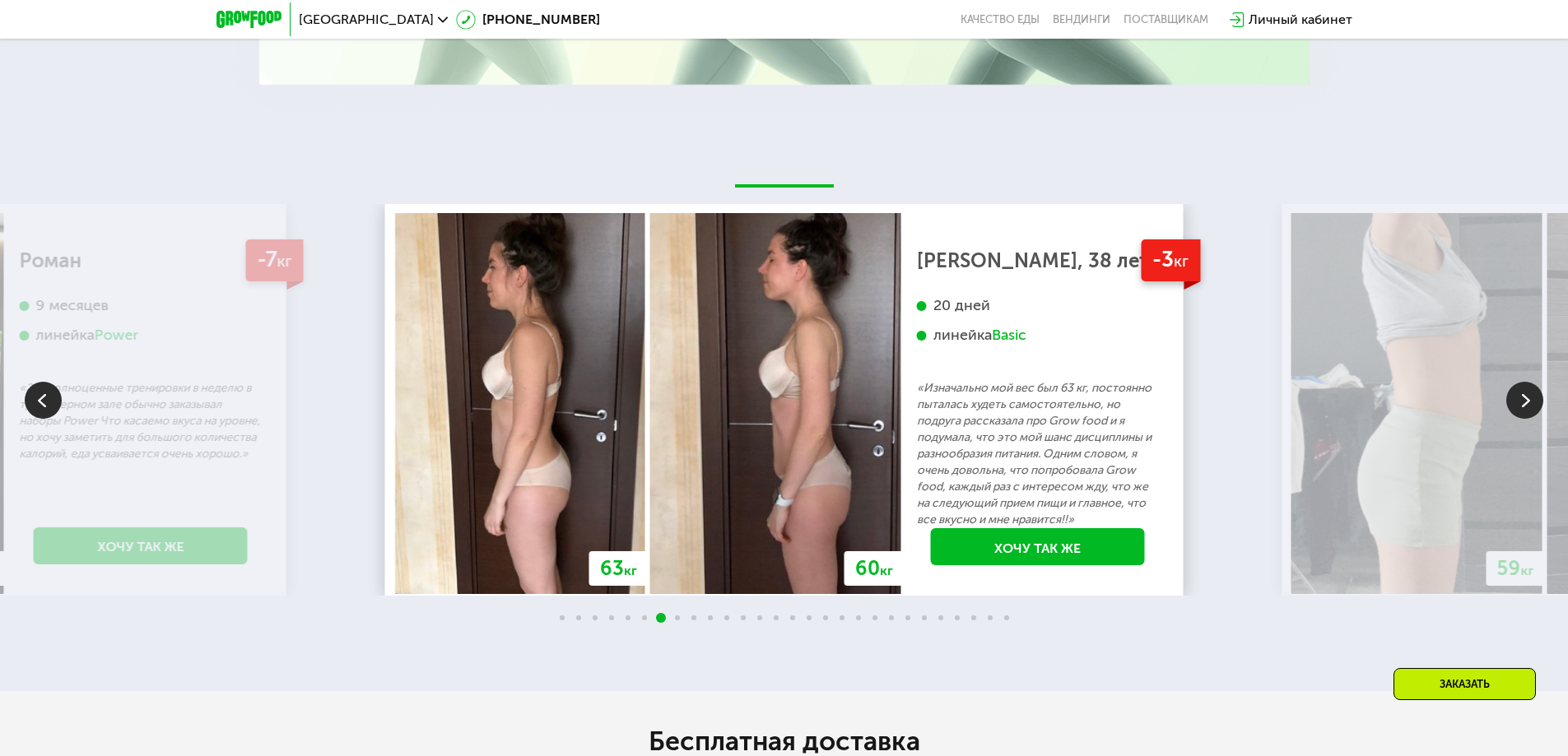
click at [1516, 393] on img at bounding box center [1524, 400] width 37 height 37
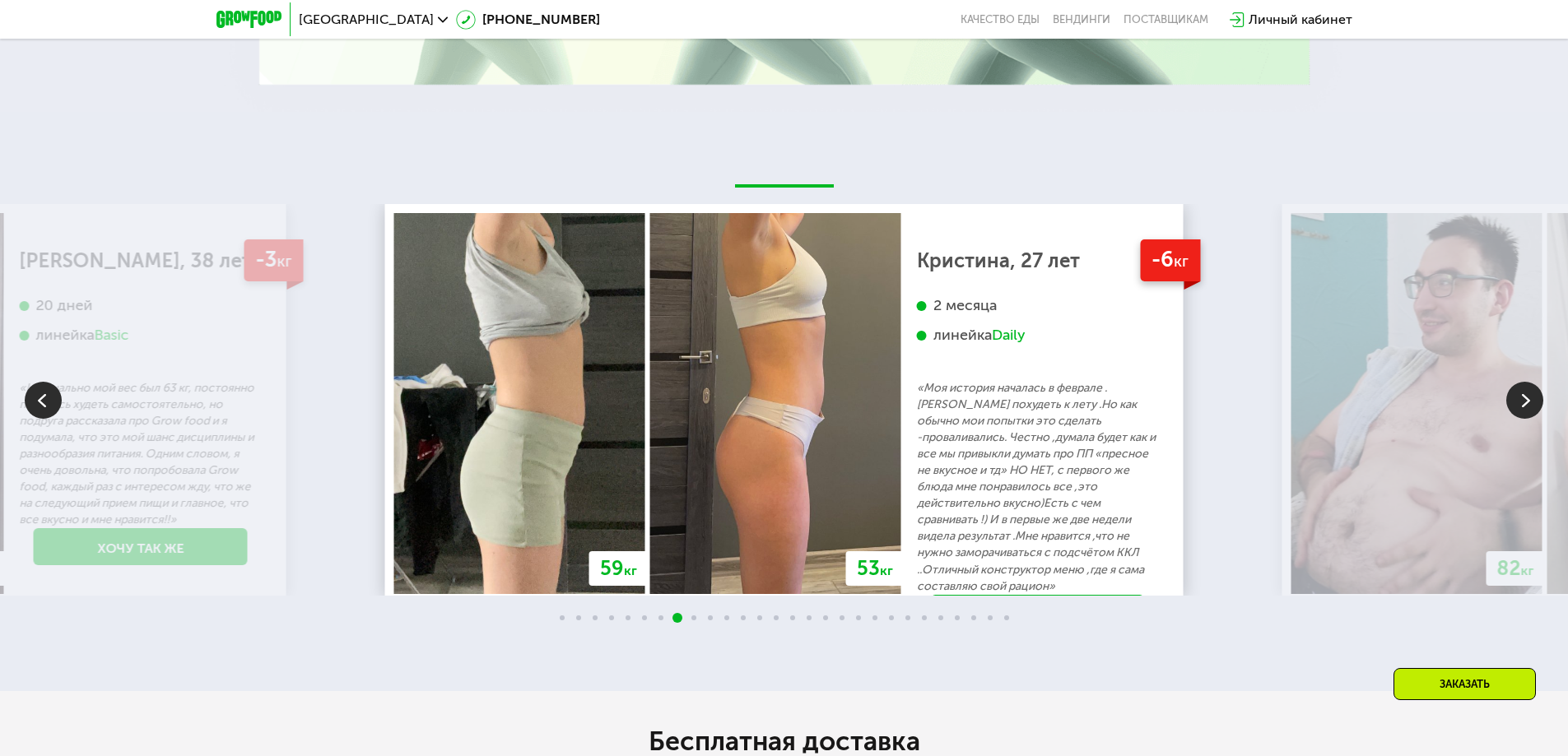
click at [52, 398] on img at bounding box center [43, 400] width 37 height 37
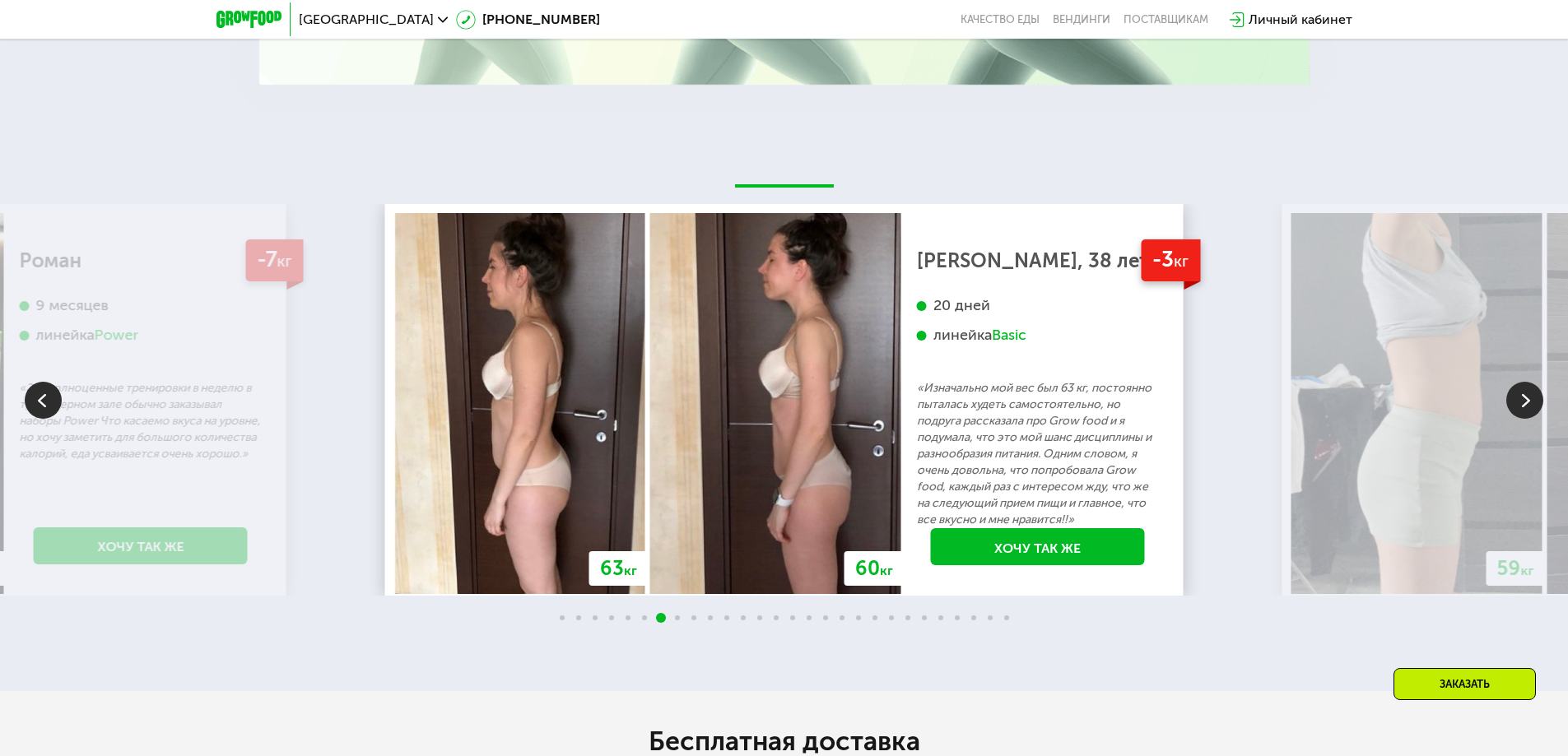
click at [52, 398] on img at bounding box center [43, 400] width 37 height 37
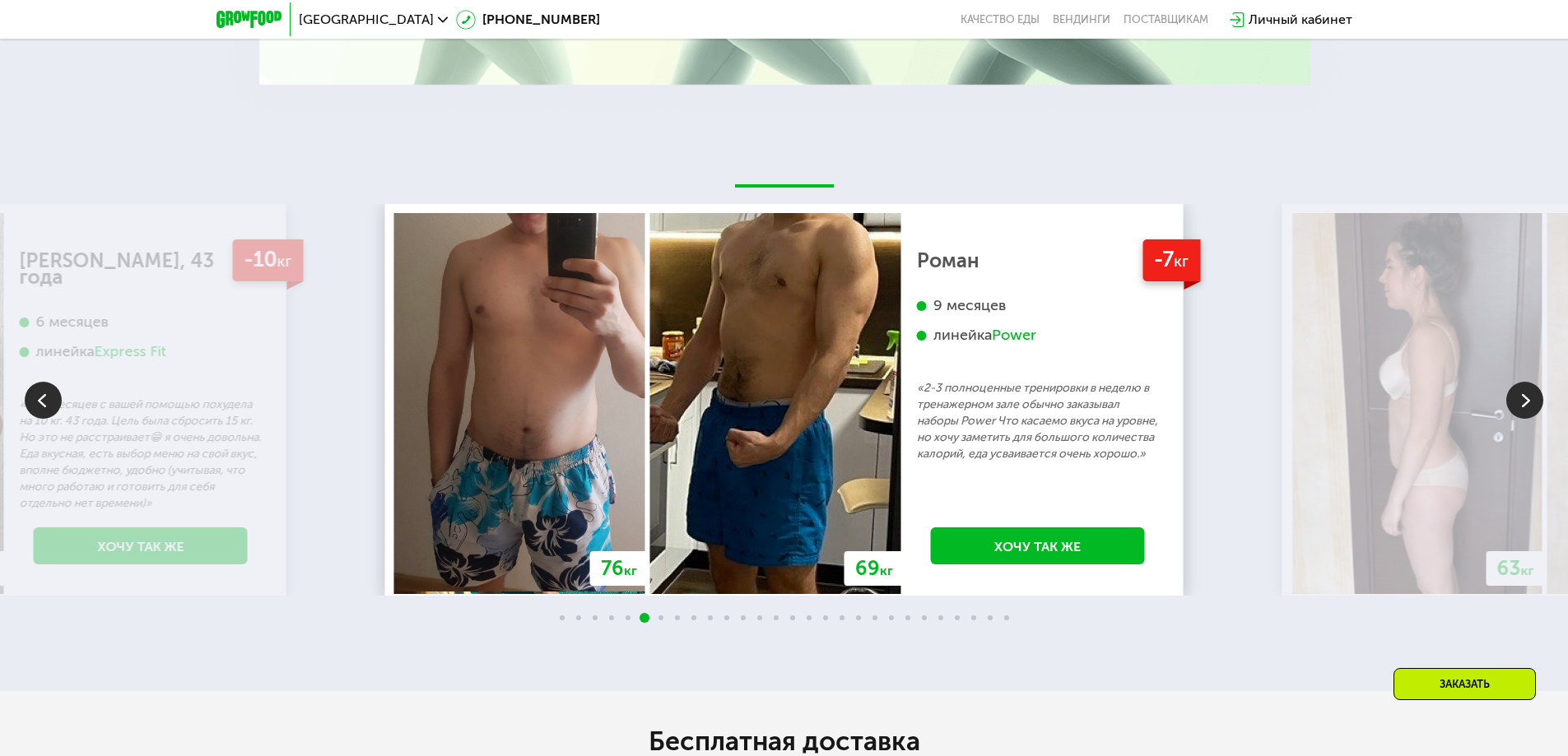
click at [52, 398] on img at bounding box center [43, 400] width 37 height 37
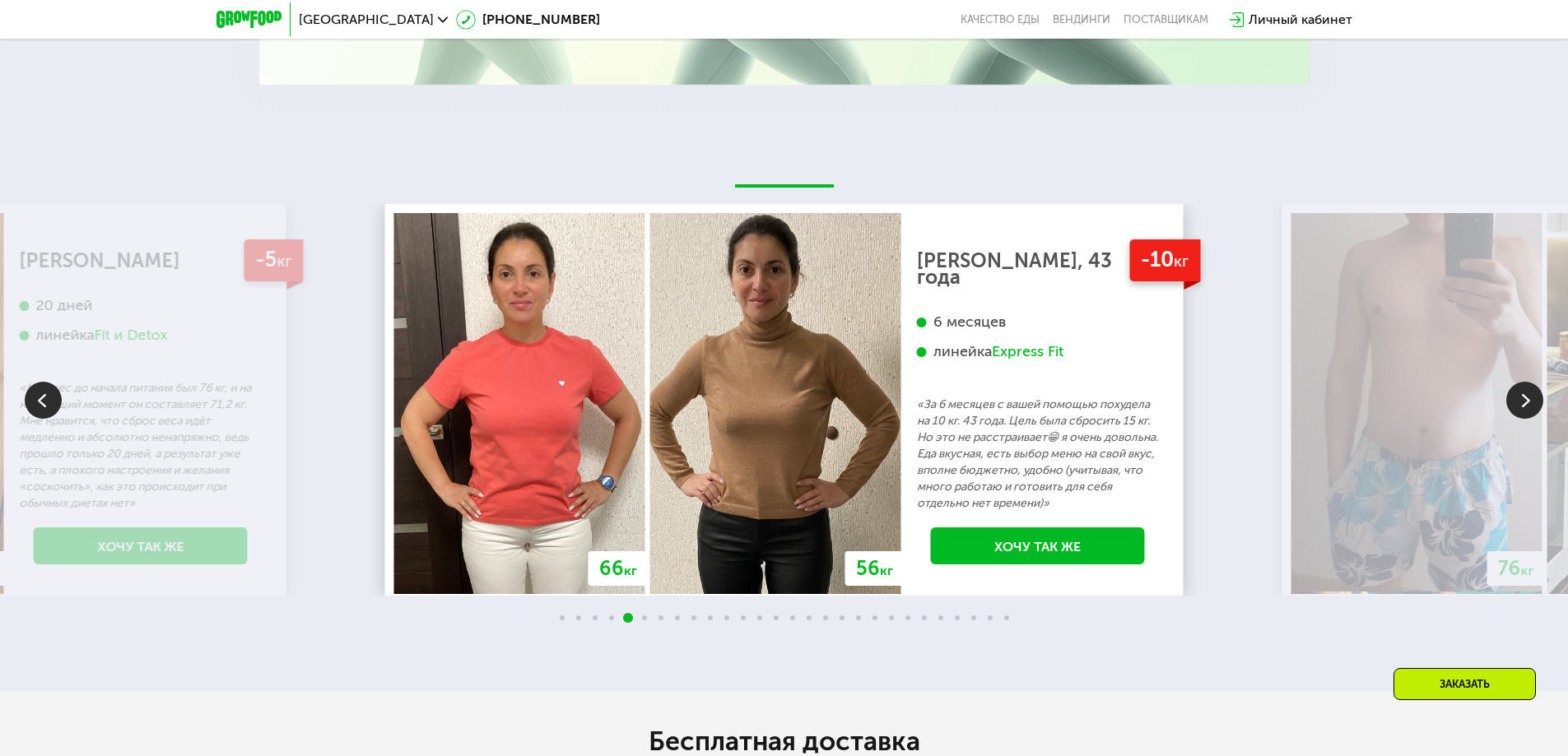
click at [52, 398] on img at bounding box center [43, 400] width 37 height 37
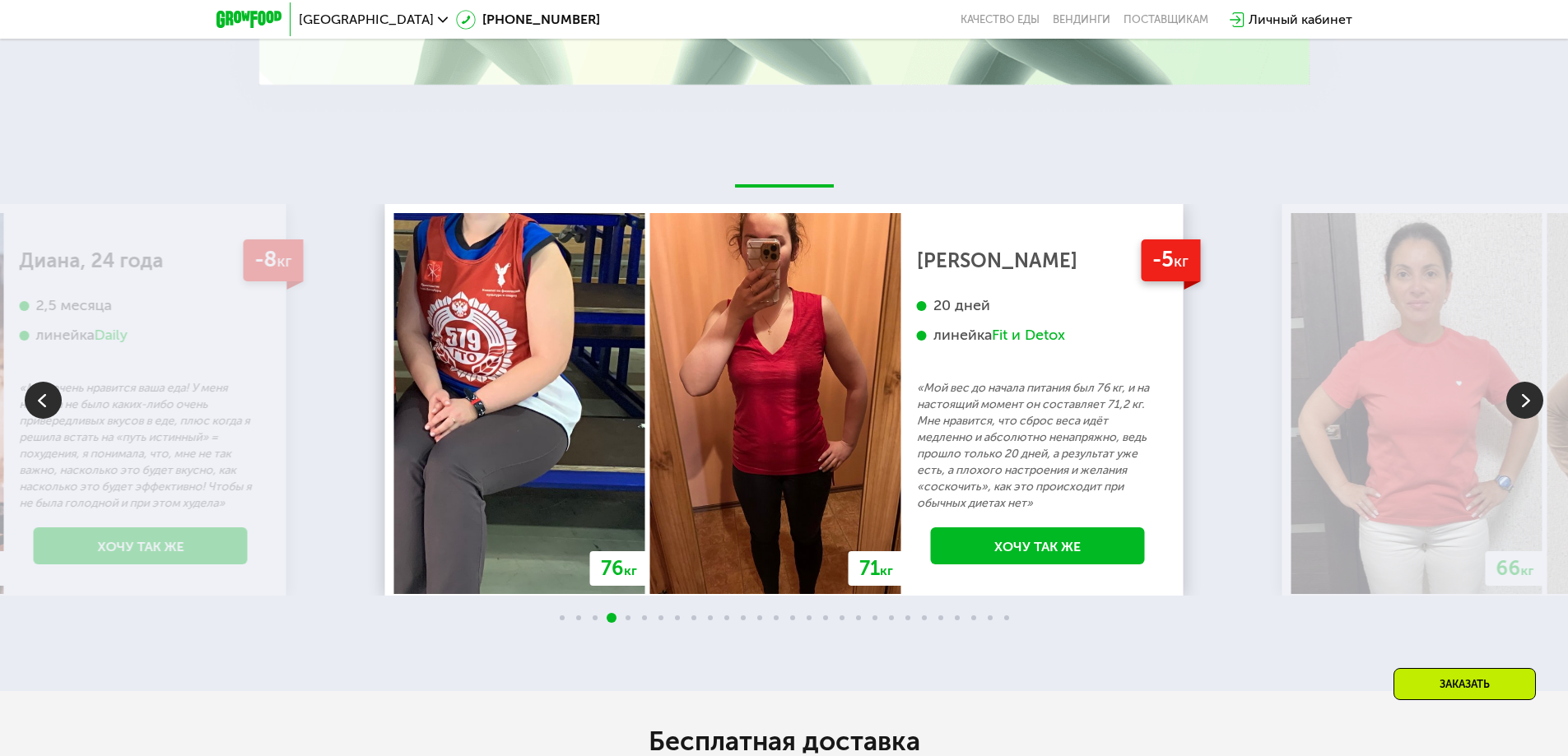
click at [52, 398] on img at bounding box center [43, 400] width 37 height 37
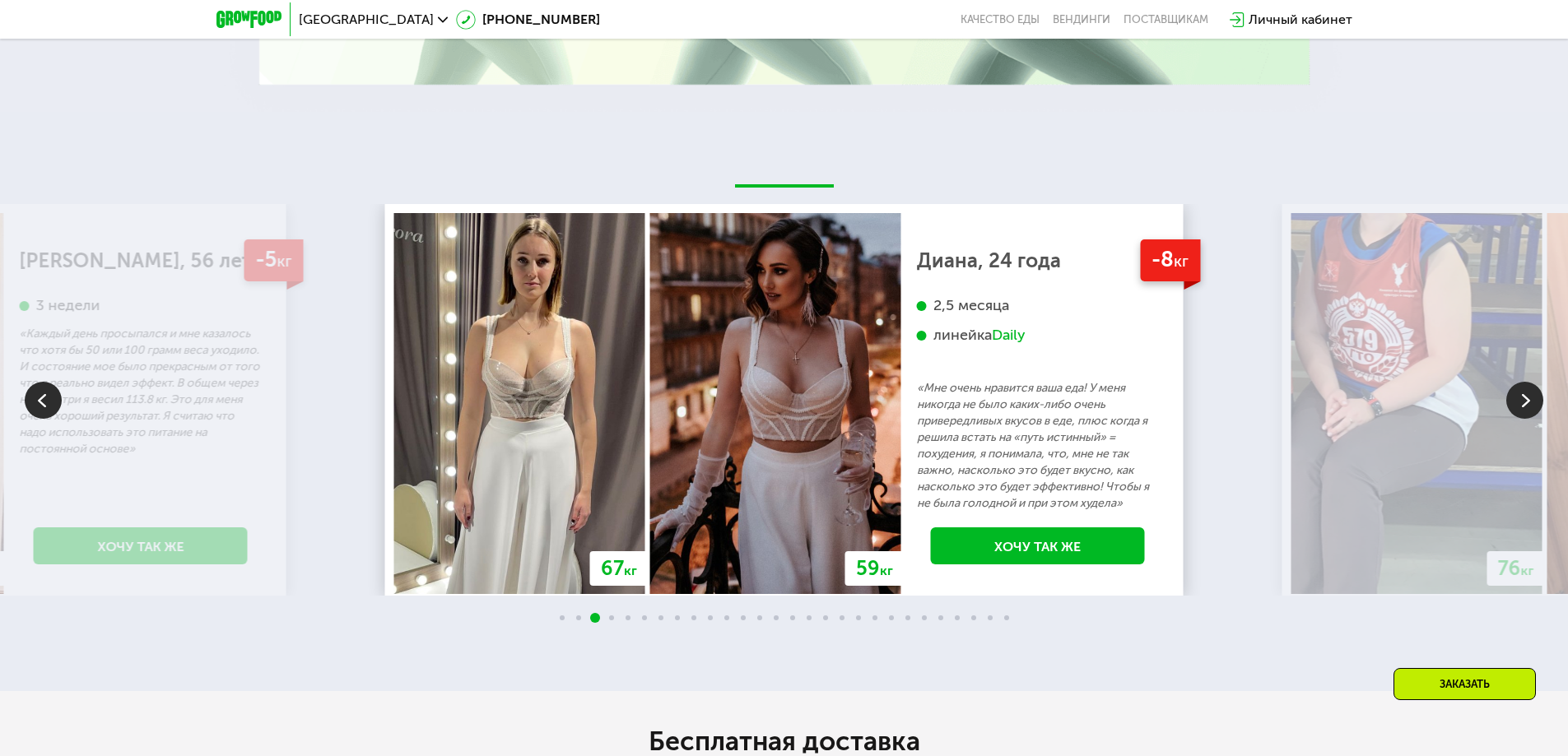
click at [52, 398] on img at bounding box center [43, 400] width 37 height 37
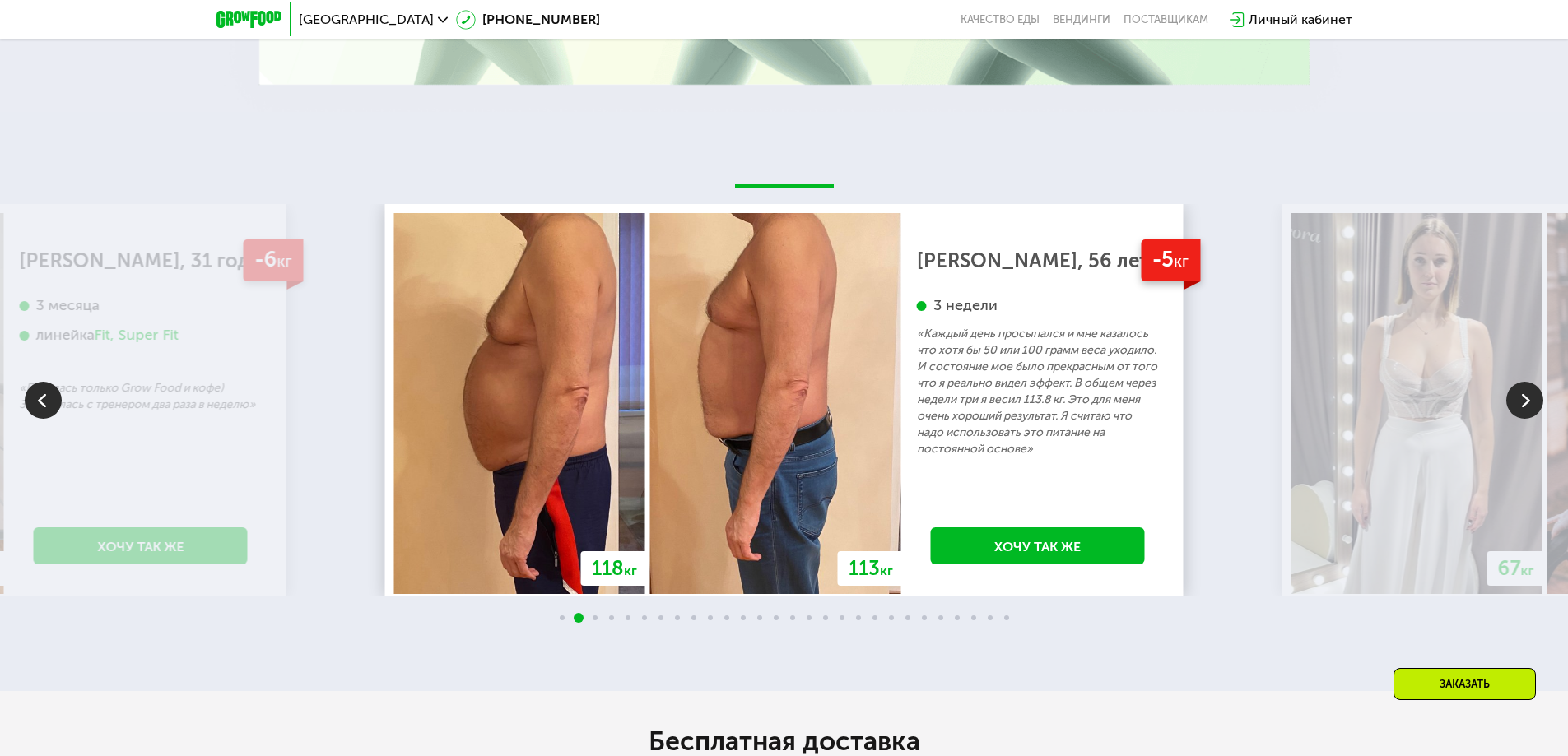
click at [52, 398] on img at bounding box center [43, 400] width 37 height 37
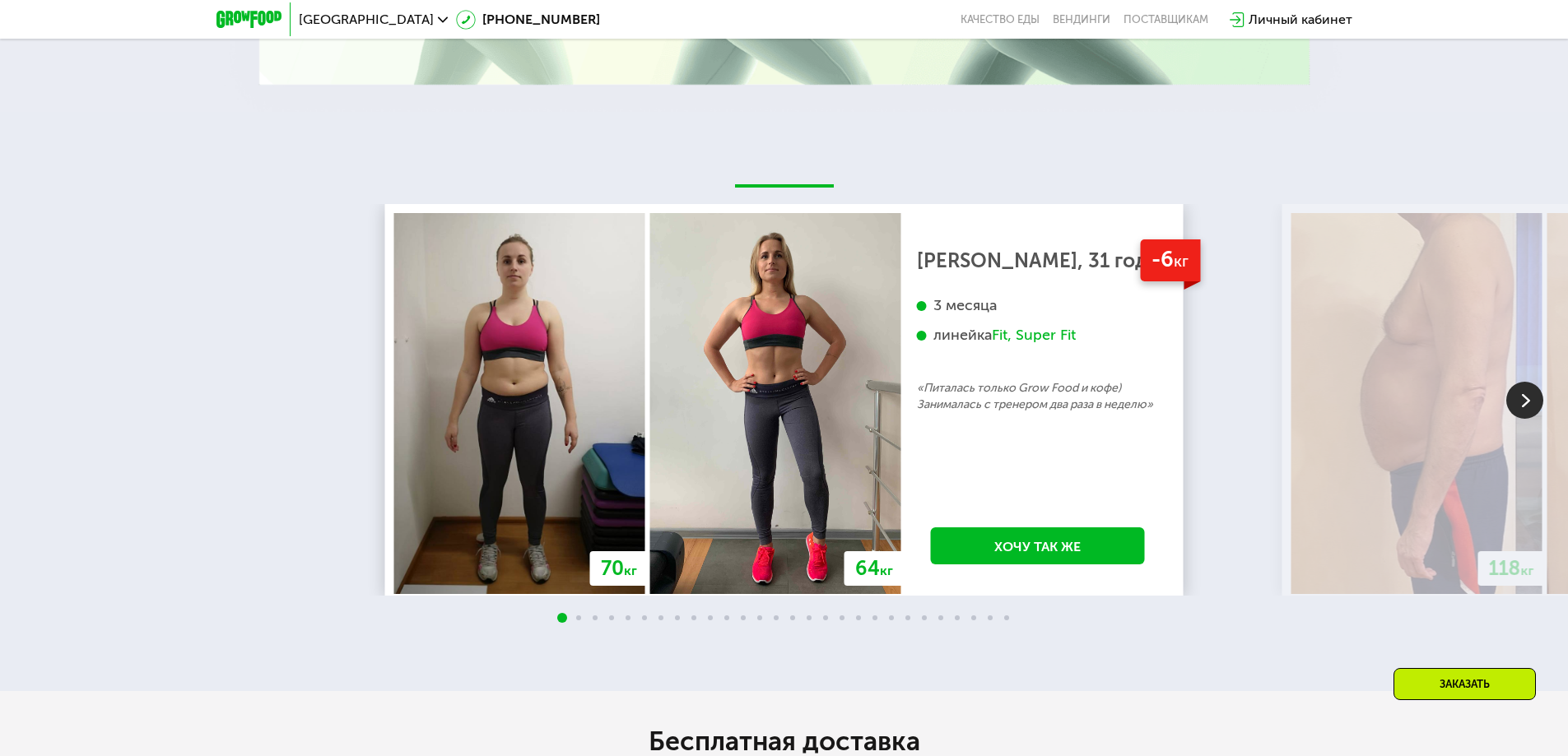
click at [52, 398] on div "70 кг 64 кг -6 кг [PERSON_NAME], 31 год 3 месяца линейка Fit, Super Fit «Питала…" at bounding box center [784, 399] width 1568 height 391
click at [1520, 383] on img at bounding box center [1524, 400] width 37 height 37
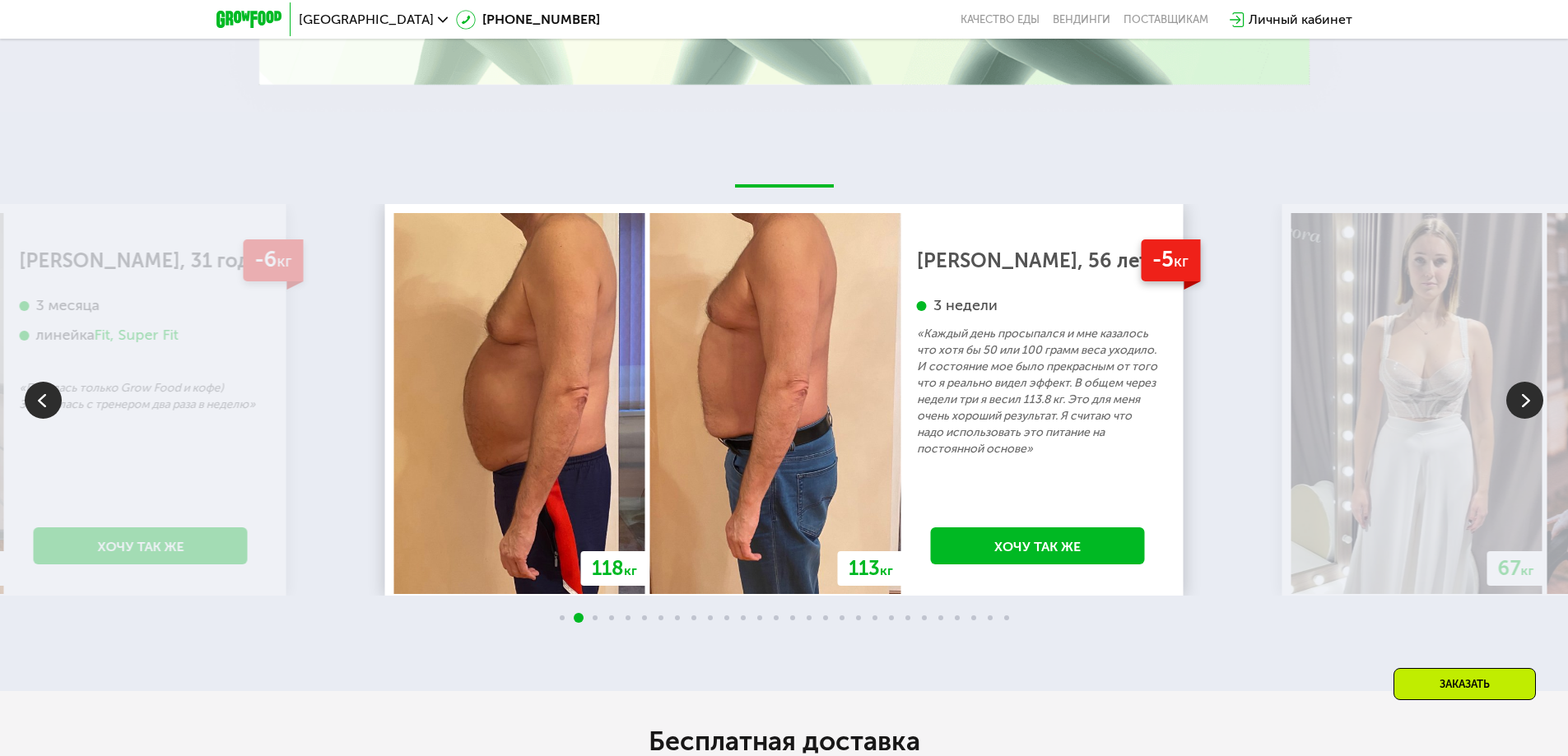
click at [1520, 383] on img at bounding box center [1524, 400] width 37 height 37
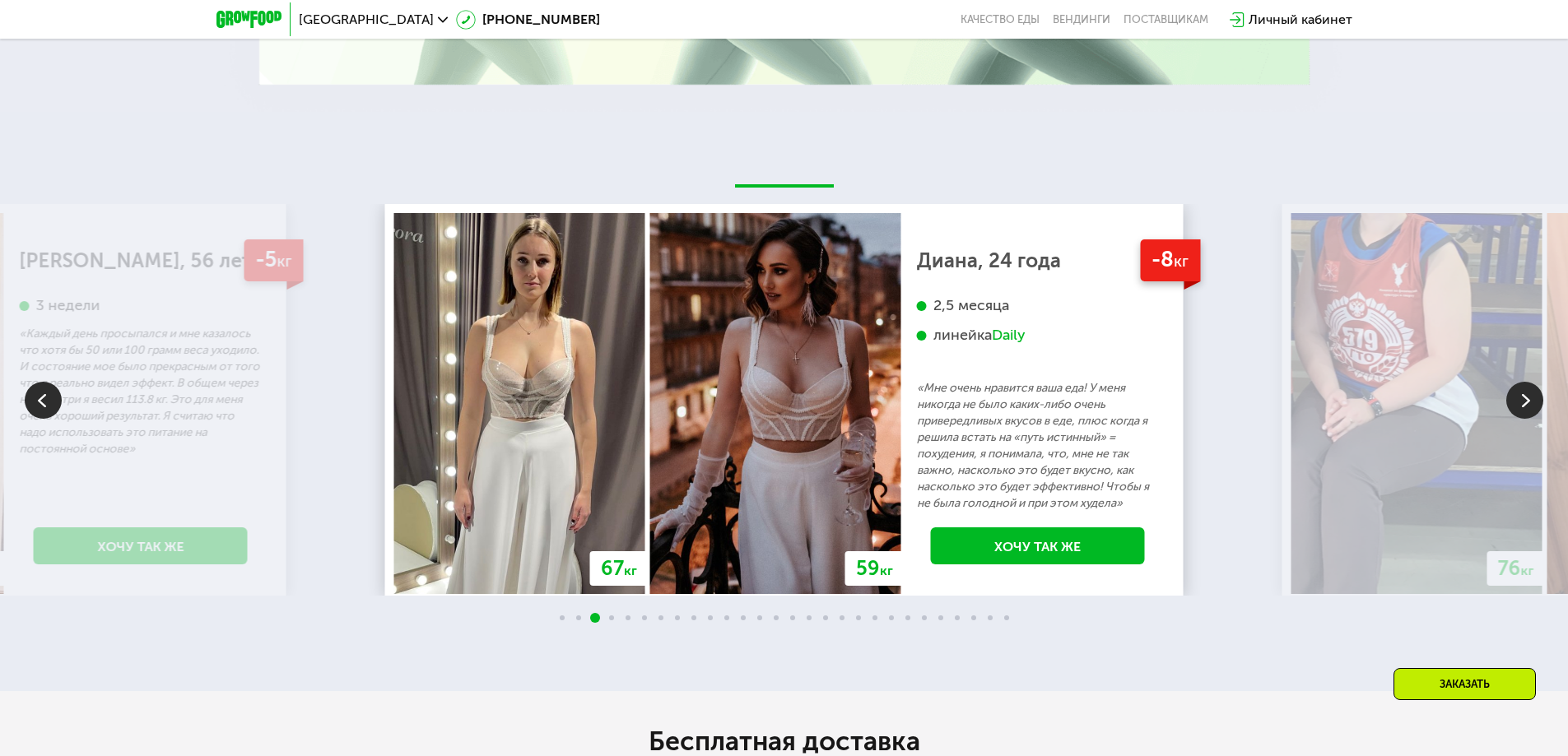
click at [1520, 383] on img at bounding box center [1524, 400] width 37 height 37
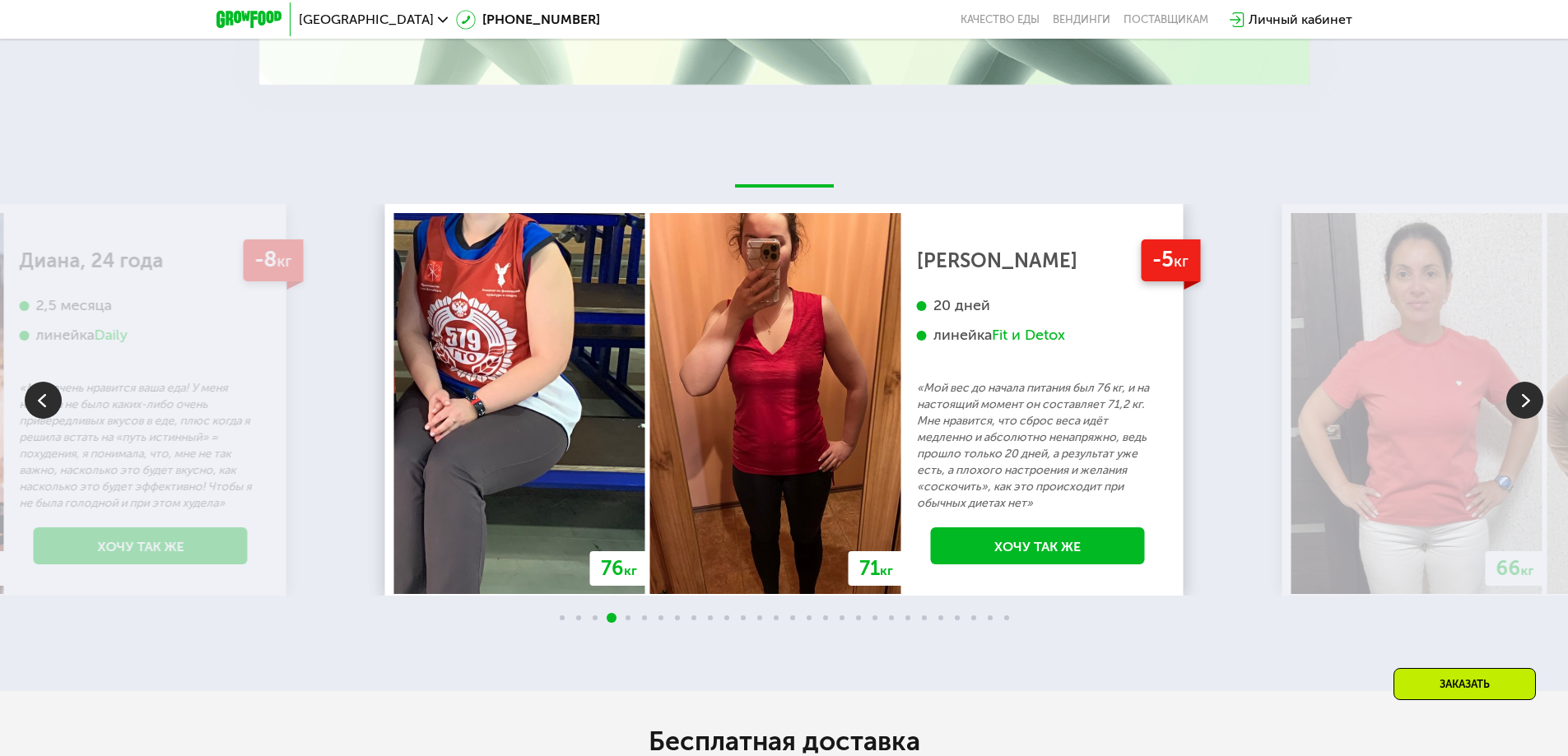
click at [1520, 383] on img at bounding box center [1524, 400] width 37 height 37
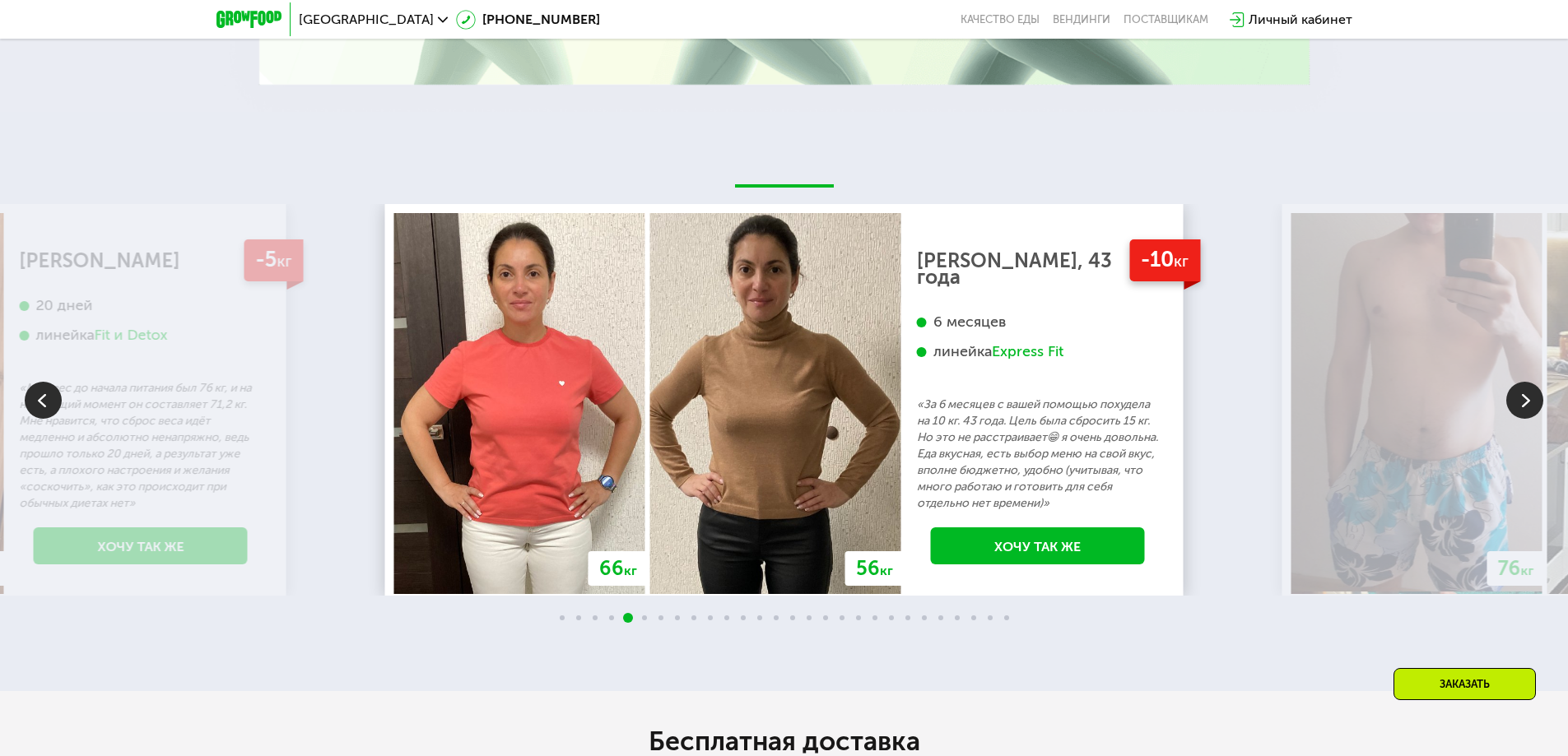
click at [1520, 383] on img at bounding box center [1524, 400] width 37 height 37
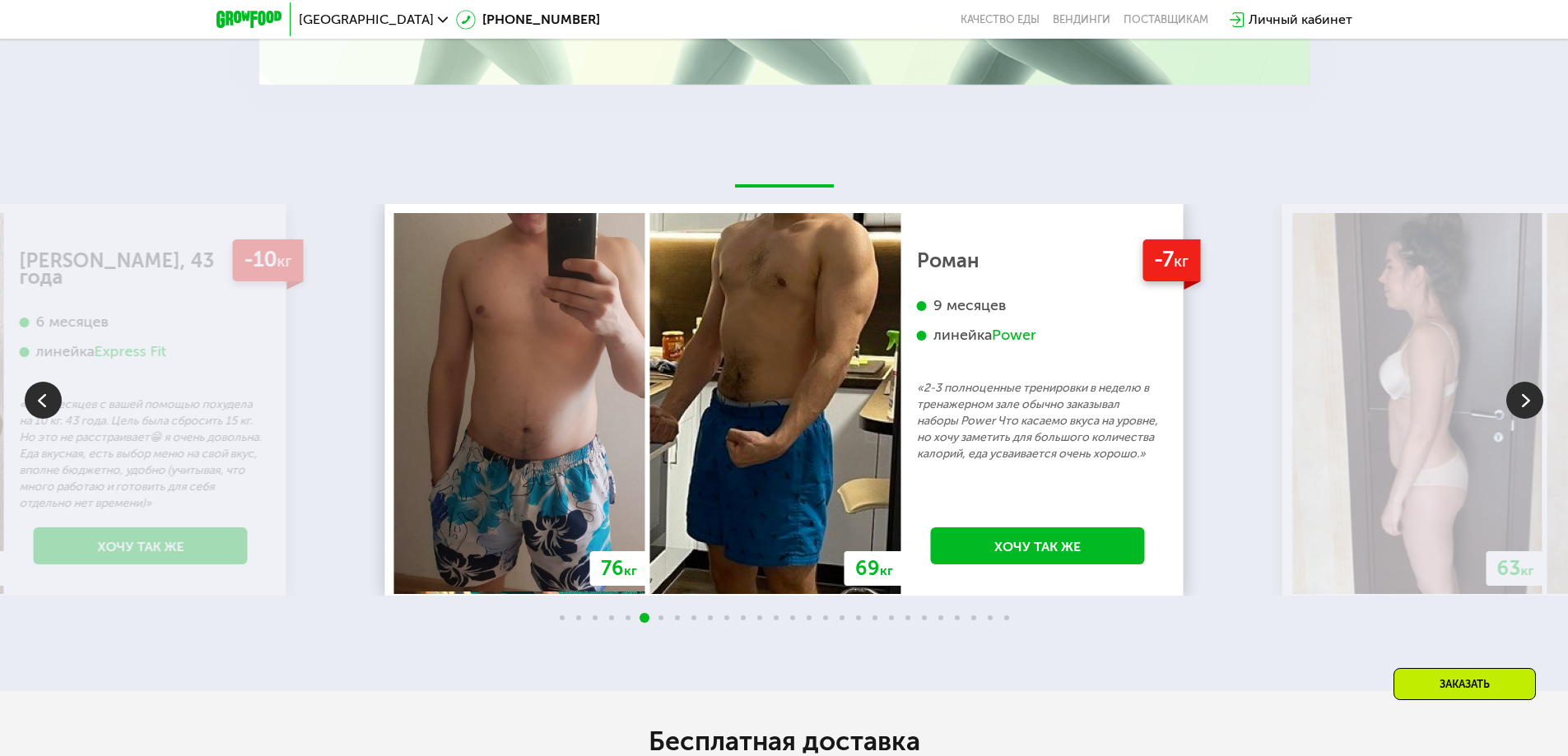
click at [51, 392] on img at bounding box center [43, 400] width 37 height 37
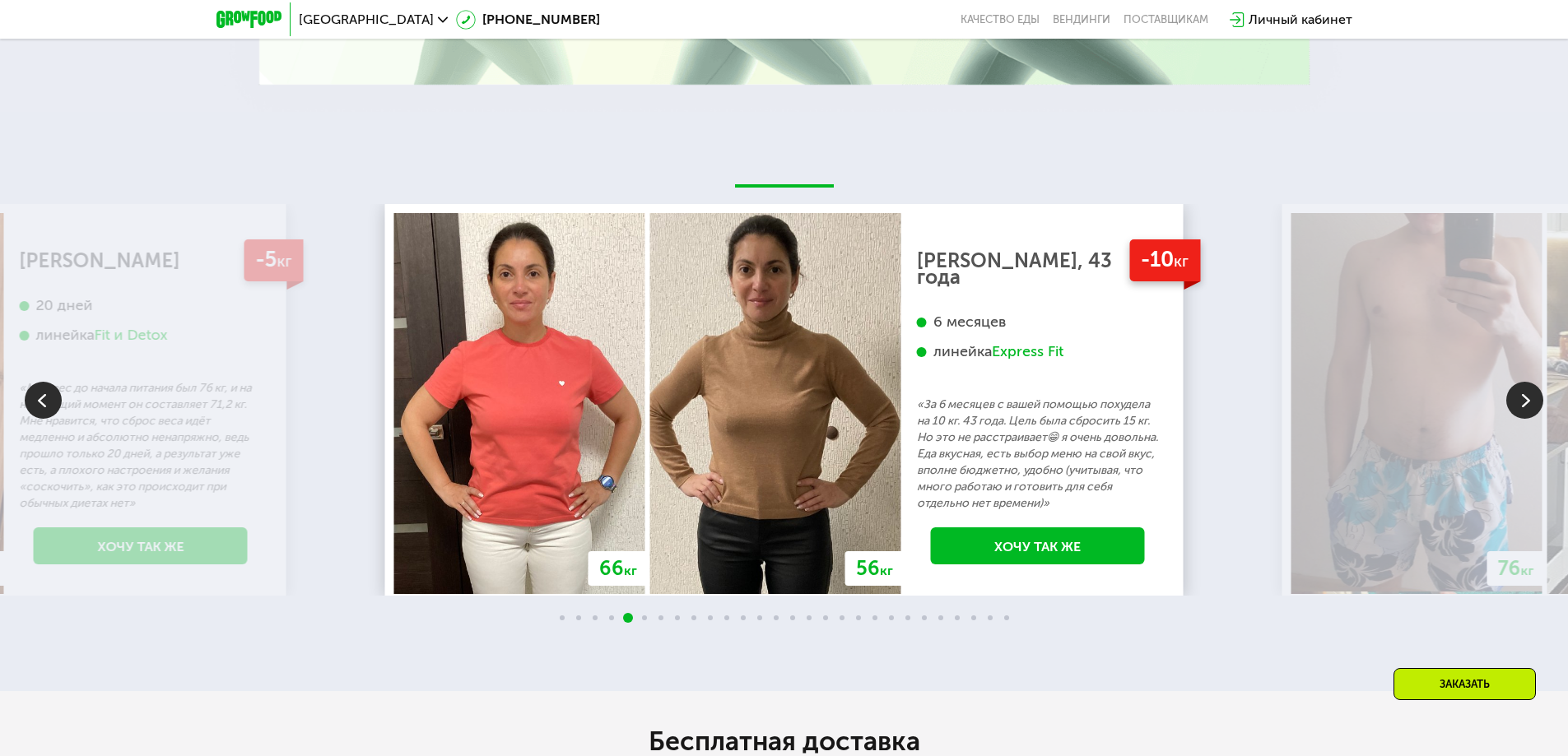
click at [1526, 393] on img at bounding box center [1524, 400] width 37 height 37
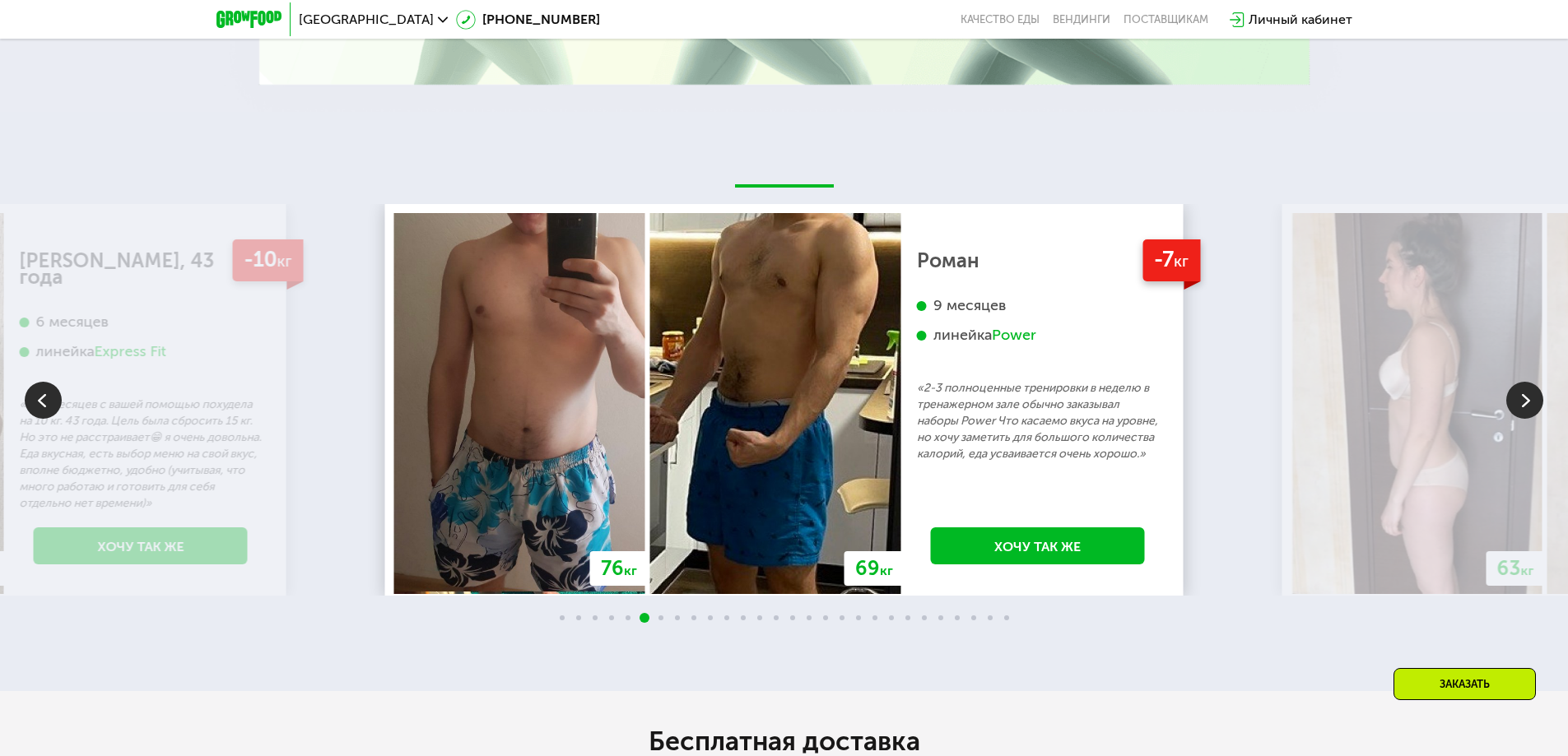
click at [1526, 393] on img at bounding box center [1524, 400] width 37 height 37
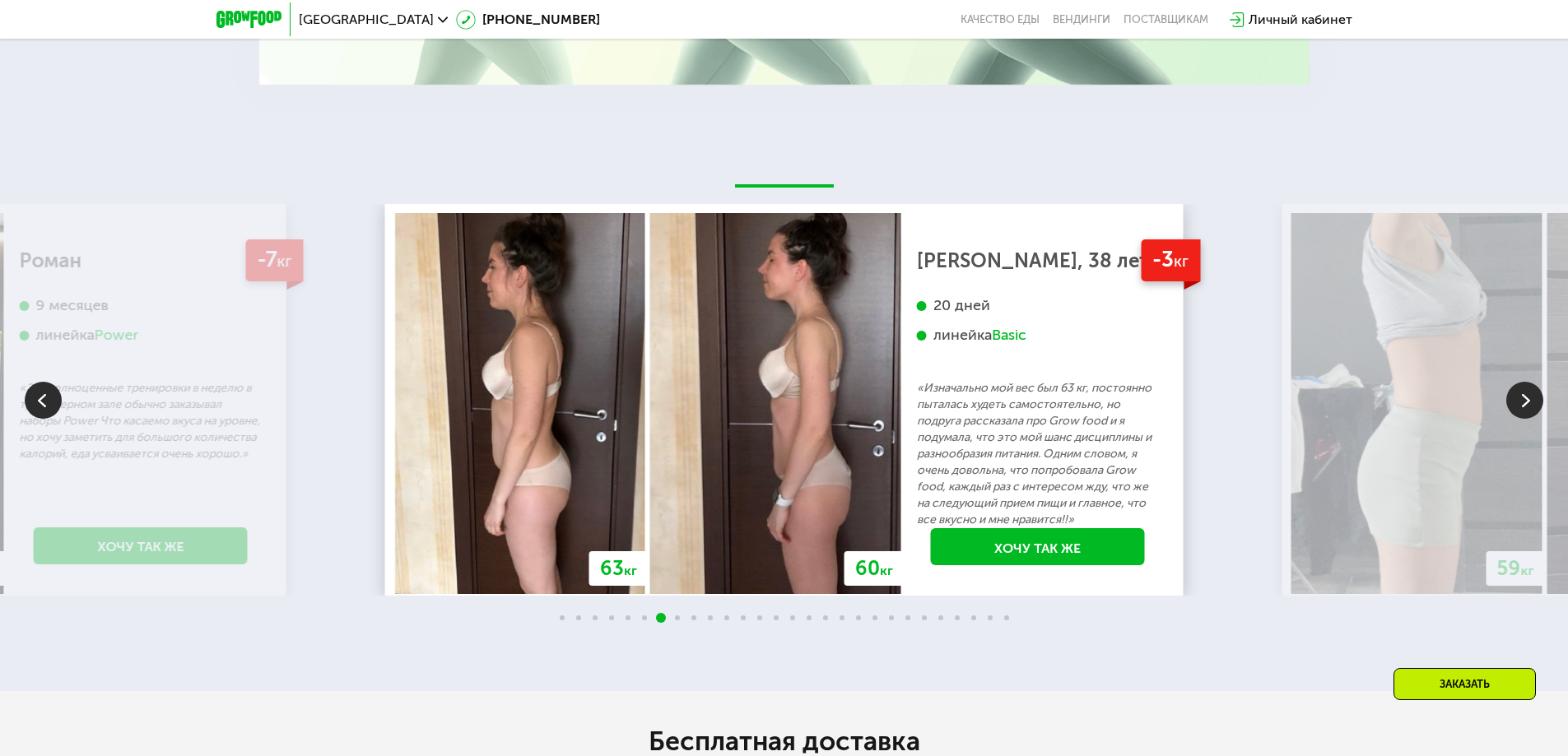
click at [1526, 393] on img at bounding box center [1524, 400] width 37 height 37
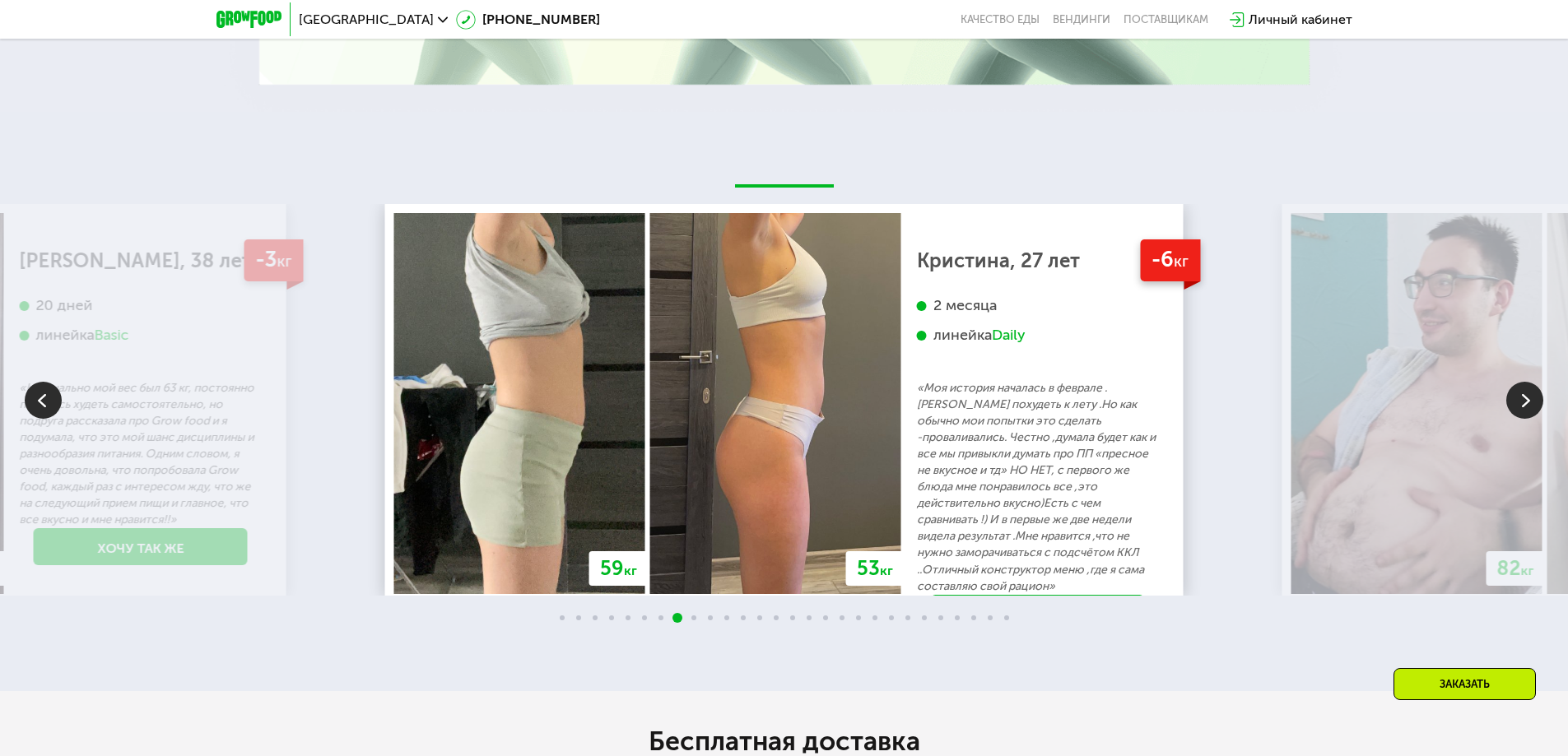
click at [1526, 393] on img at bounding box center [1524, 400] width 37 height 37
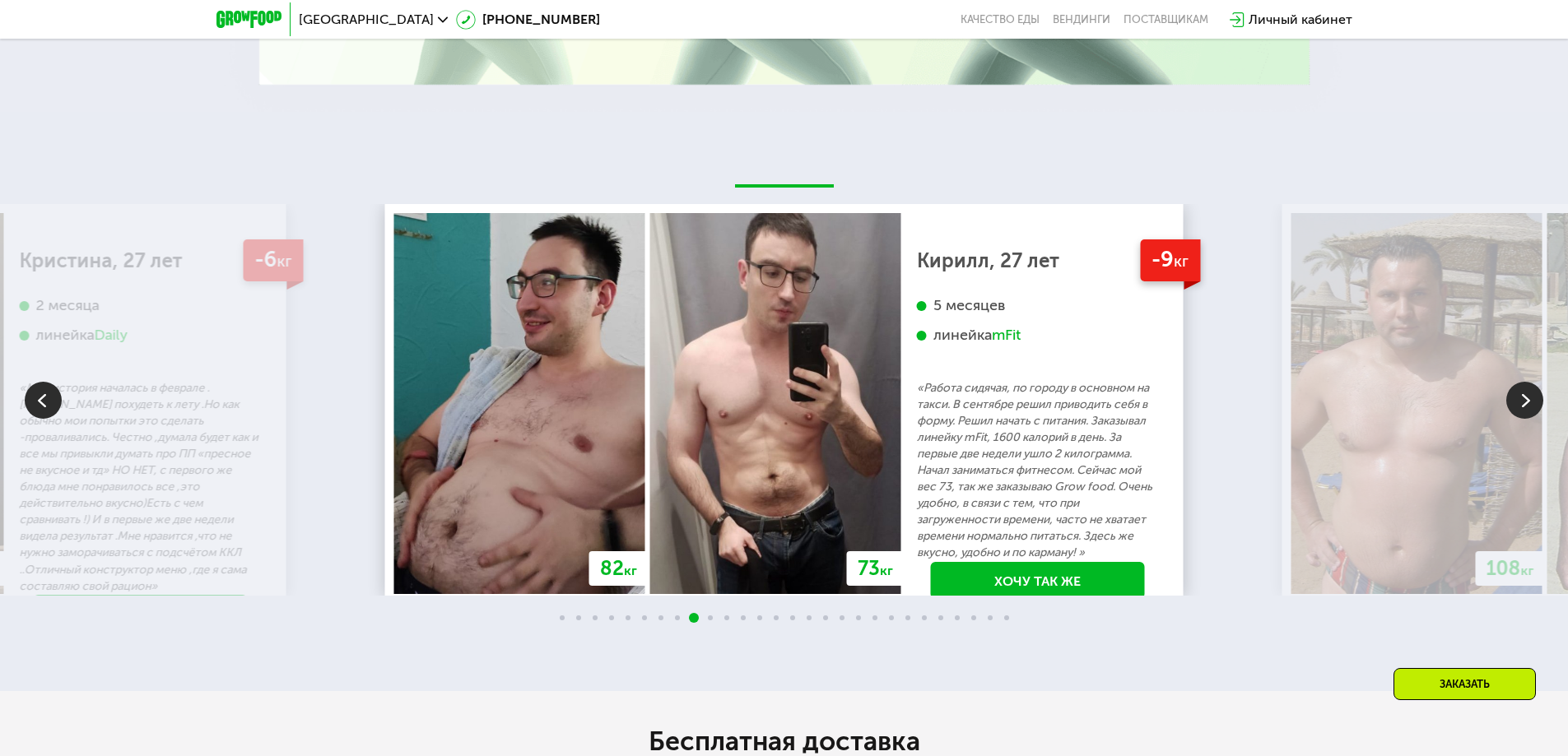
click at [1526, 393] on img at bounding box center [1524, 400] width 37 height 37
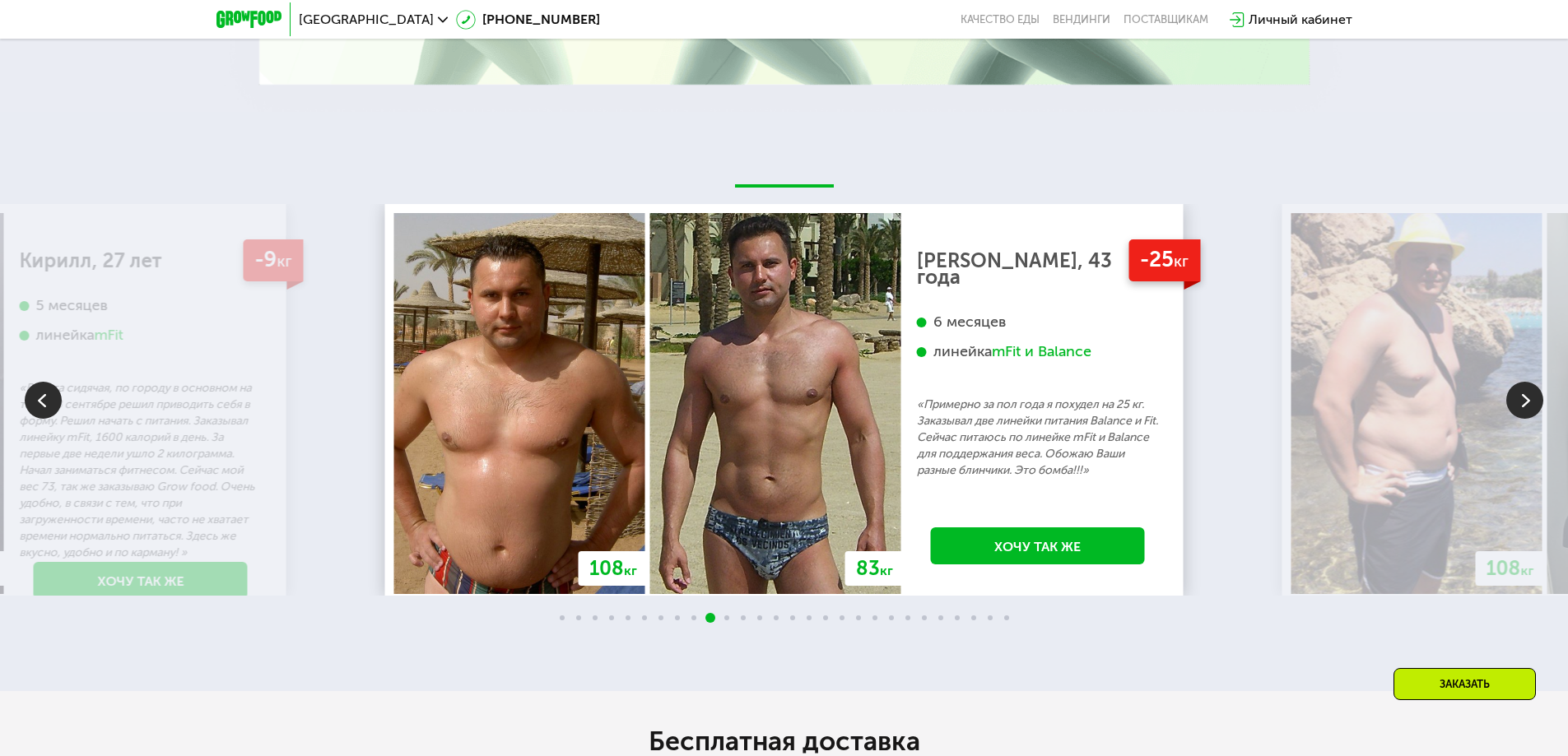
click at [565, 425] on img at bounding box center [520, 403] width 251 height 380
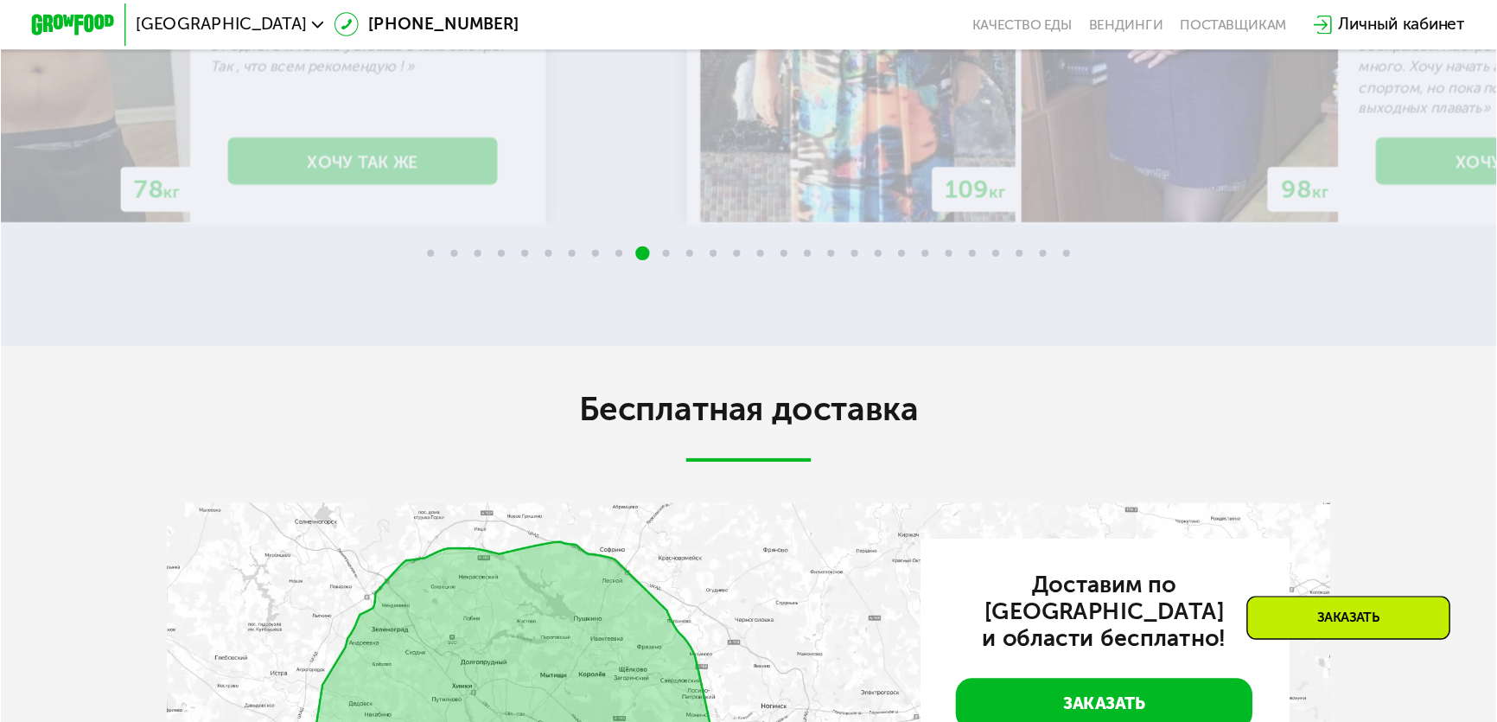
scroll to position [3285, 0]
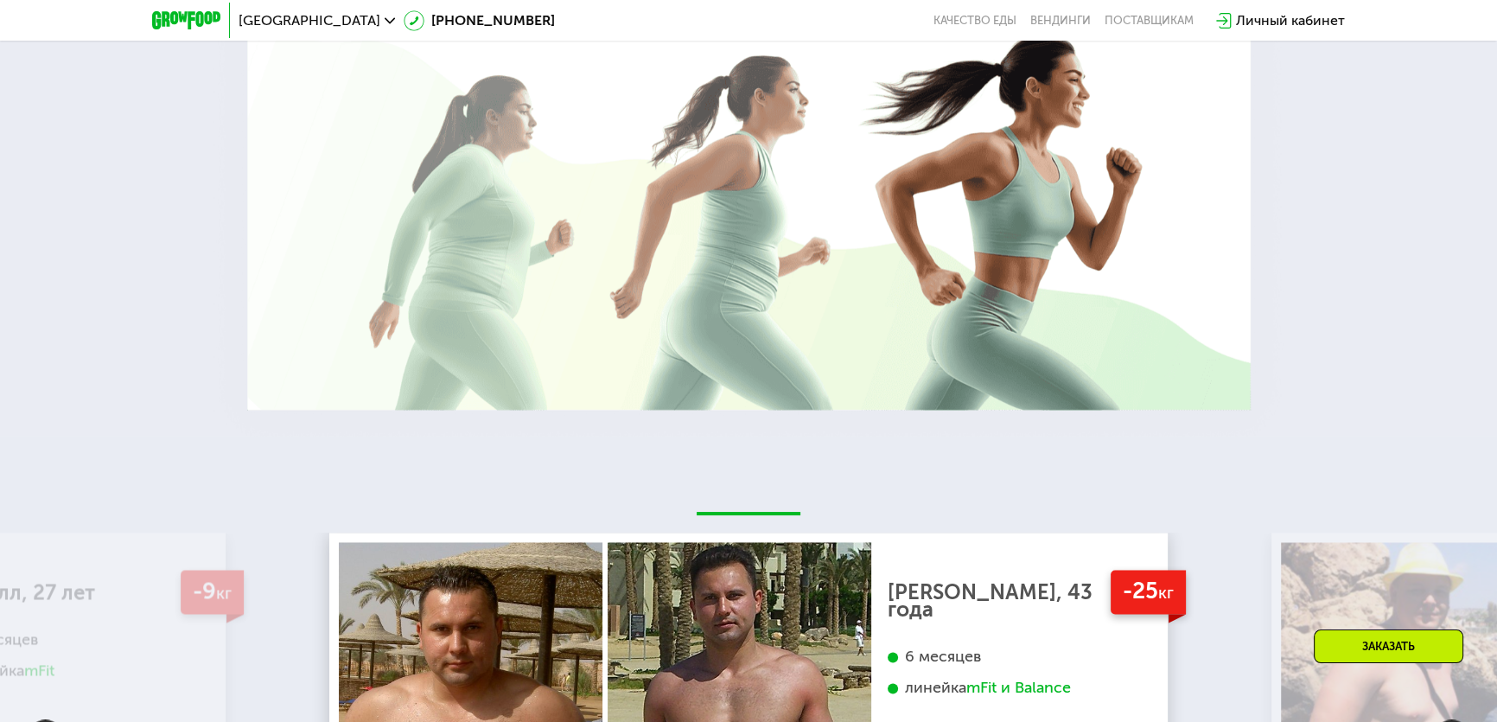
click at [286, 14] on span "[GEOGRAPHIC_DATA]" at bounding box center [310, 21] width 142 height 14
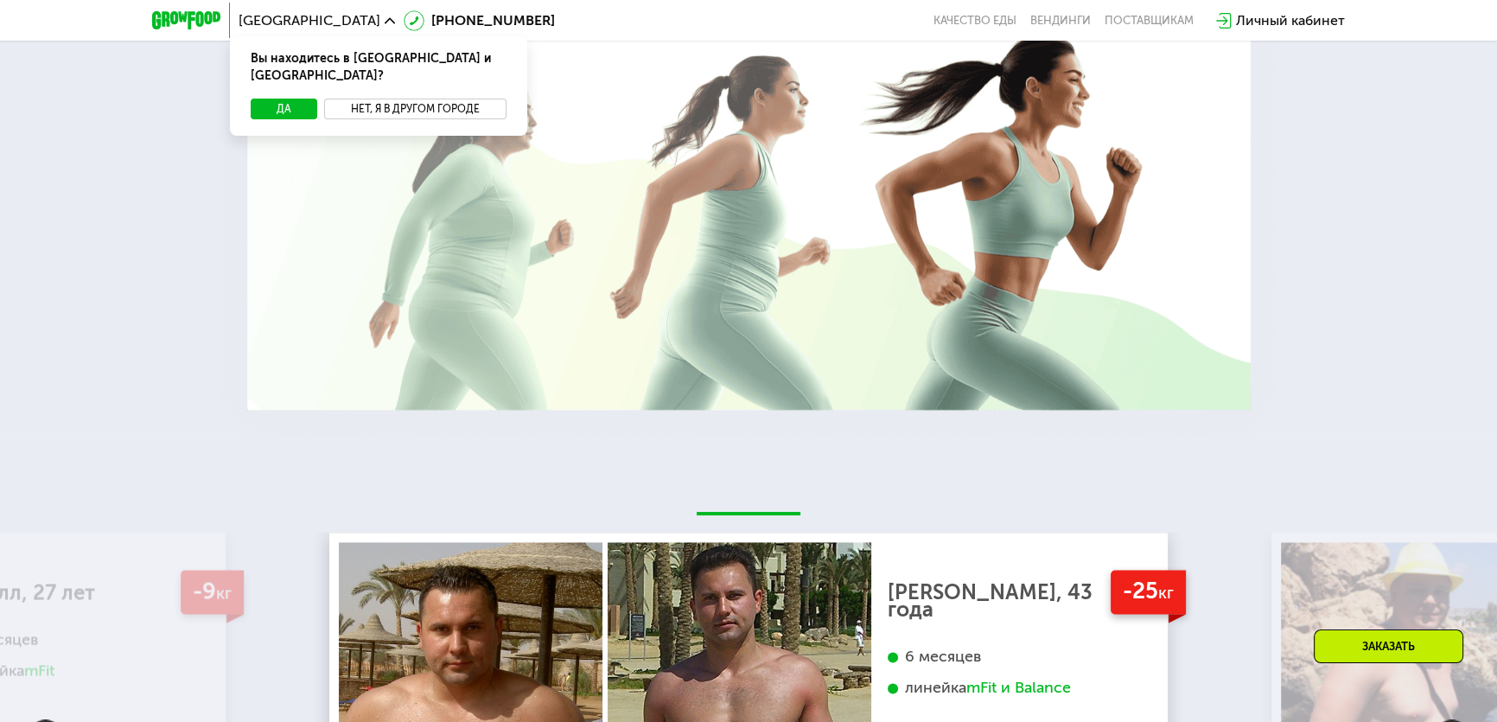
click at [386, 99] on button "Нет, я в другом городе" at bounding box center [415, 109] width 182 height 21
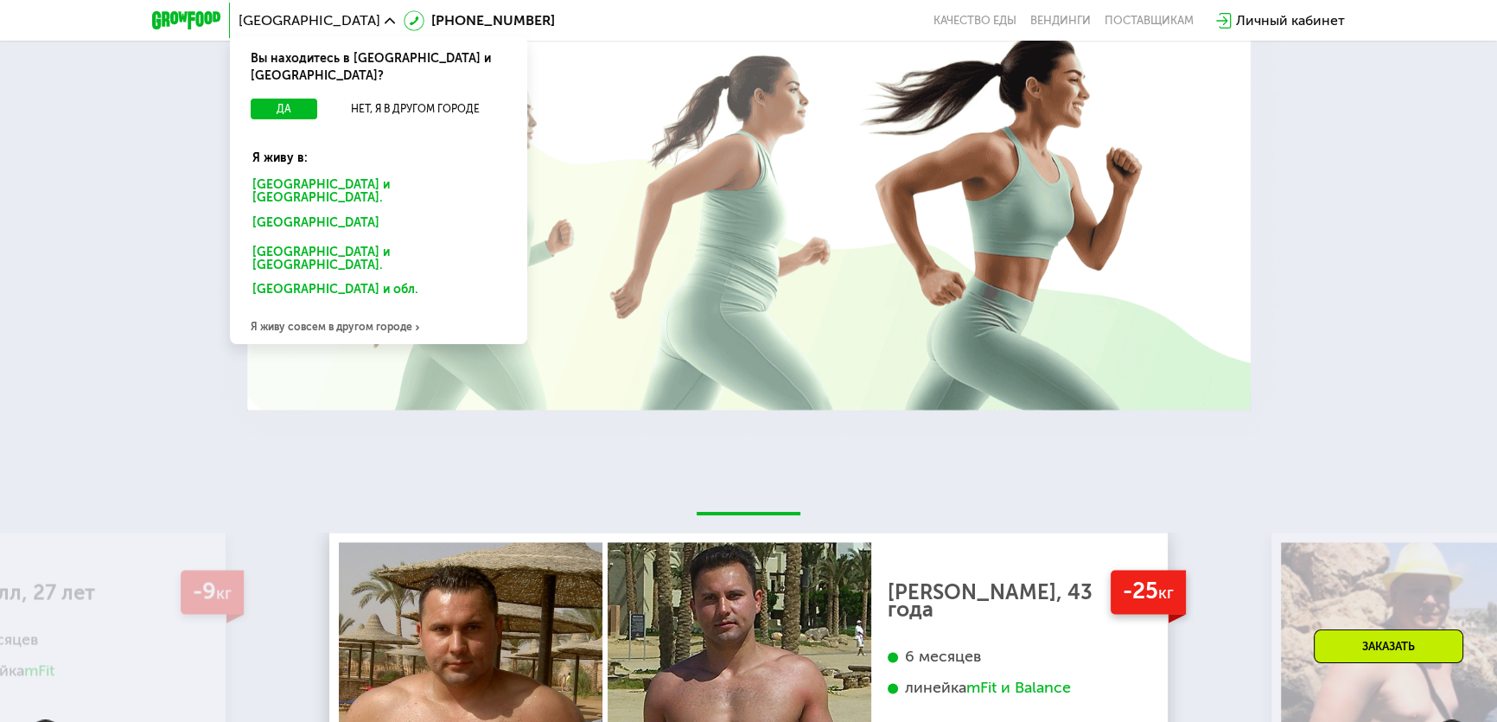
click at [339, 278] on div "[GEOGRAPHIC_DATA] и обл." at bounding box center [375, 292] width 270 height 28
